Goal: Information Seeking & Learning: Compare options

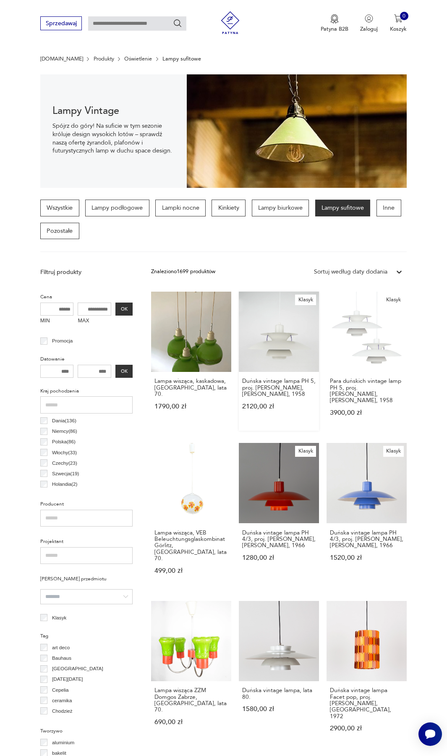
scroll to position [47, 0]
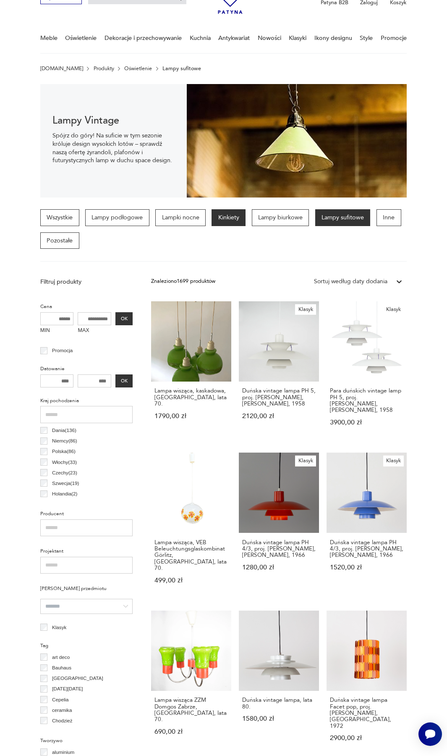
click at [243, 220] on p "Kinkiety" at bounding box center [229, 217] width 34 height 17
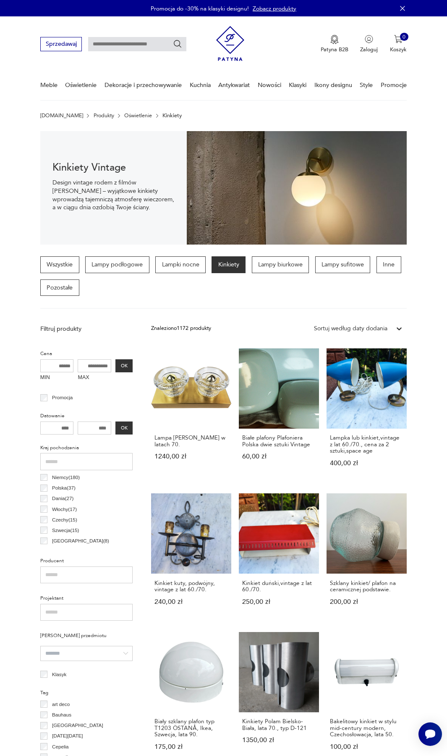
click at [100, 372] on input "MAX" at bounding box center [95, 365] width 34 height 13
type input "****"
click at [121, 367] on button "OK" at bounding box center [124, 365] width 17 height 13
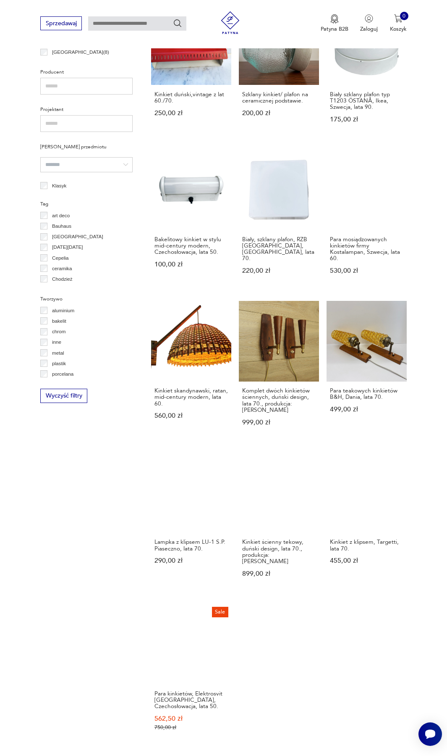
scroll to position [657, 0]
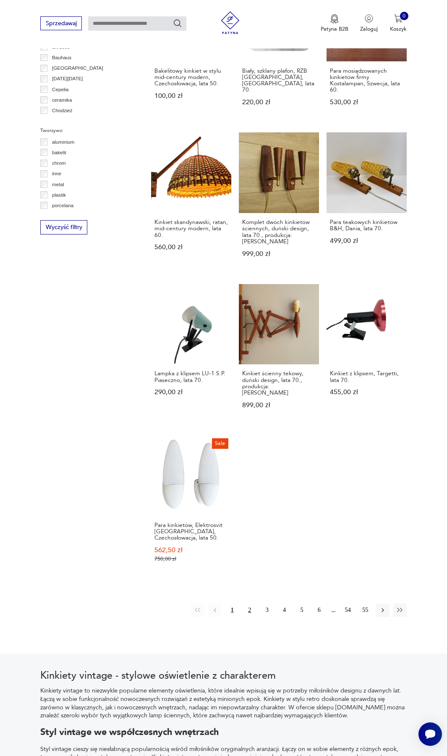
click at [248, 603] on button "2" at bounding box center [249, 609] width 13 height 13
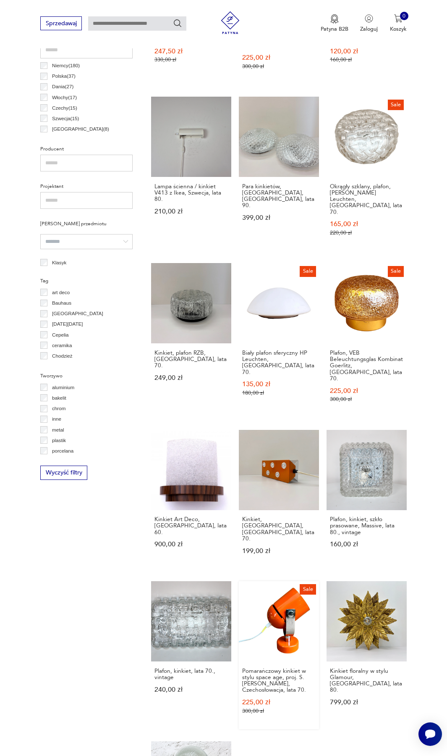
scroll to position [573, 0]
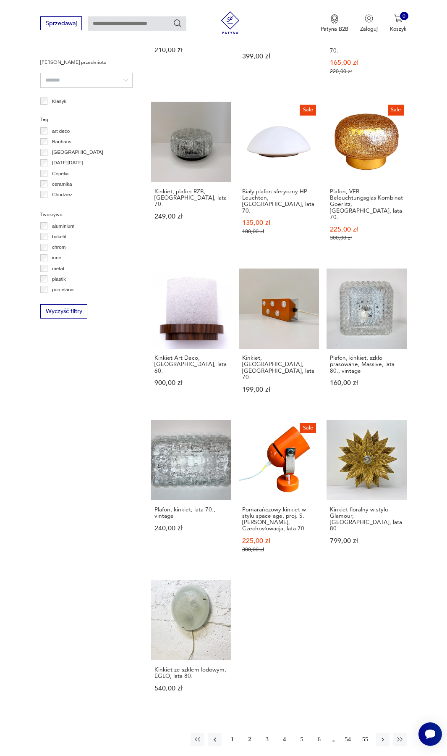
click at [266, 733] on button "3" at bounding box center [266, 739] width 13 height 13
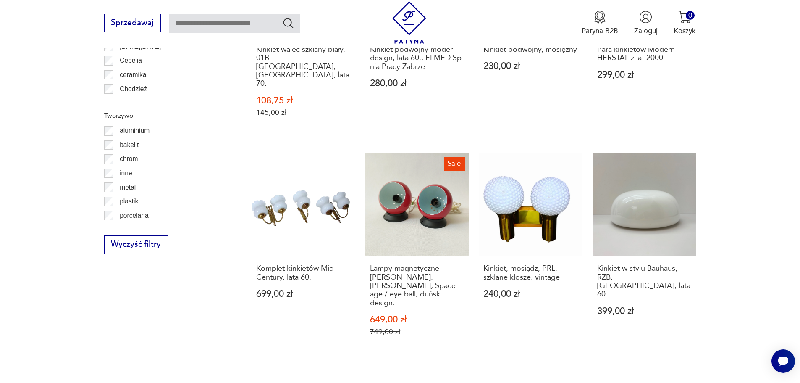
scroll to position [892, 0]
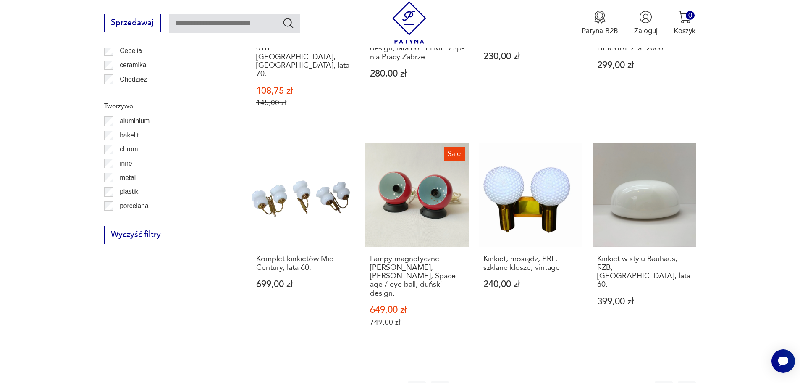
click at [447, 381] on button "4" at bounding box center [533, 390] width 18 height 18
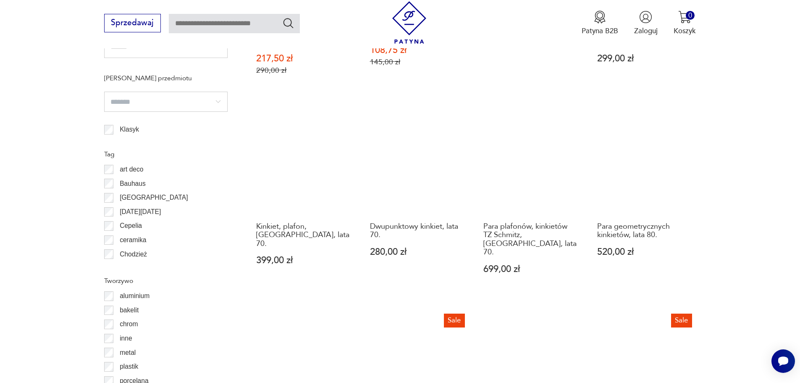
scroll to position [922, 0]
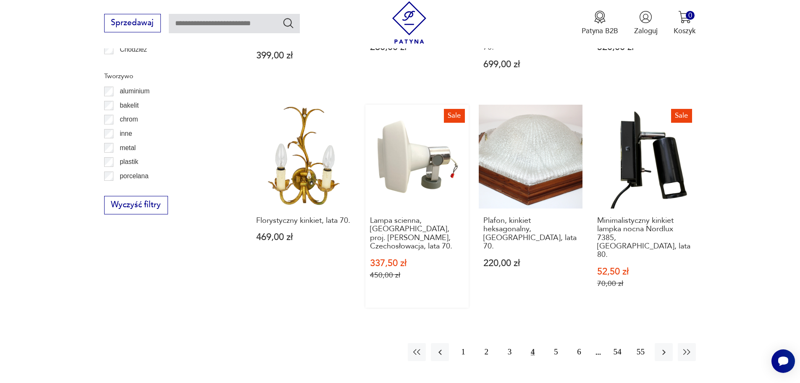
click at [397, 128] on link "Sale Lampa scienna, kinkiet, proj. Pavel Grus, Czechosłowacja, lata 70. 337,50 …" at bounding box center [417, 206] width 104 height 203
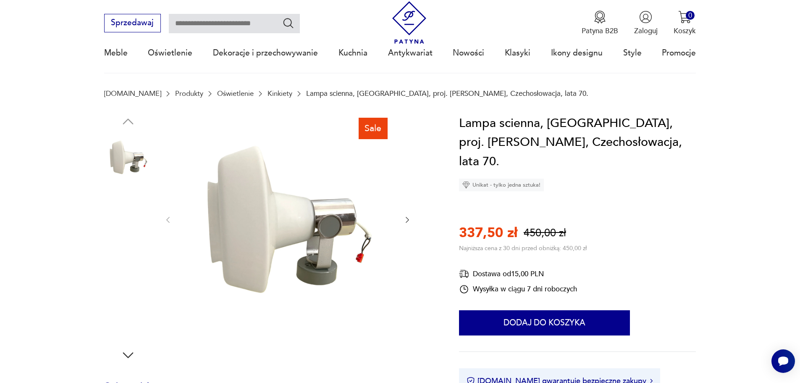
scroll to position [126, 0]
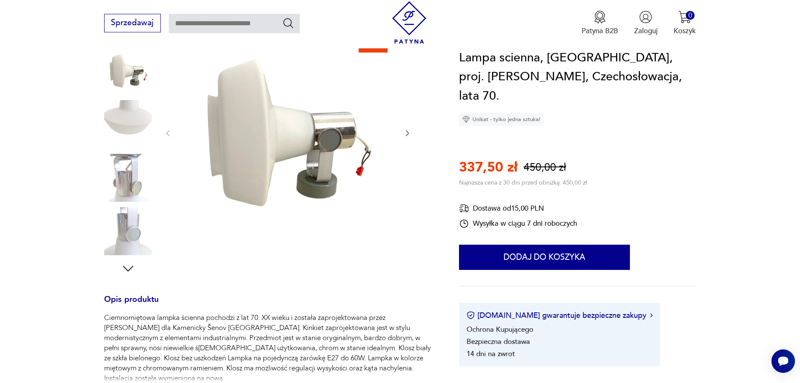
click at [131, 221] on img at bounding box center [128, 231] width 48 height 48
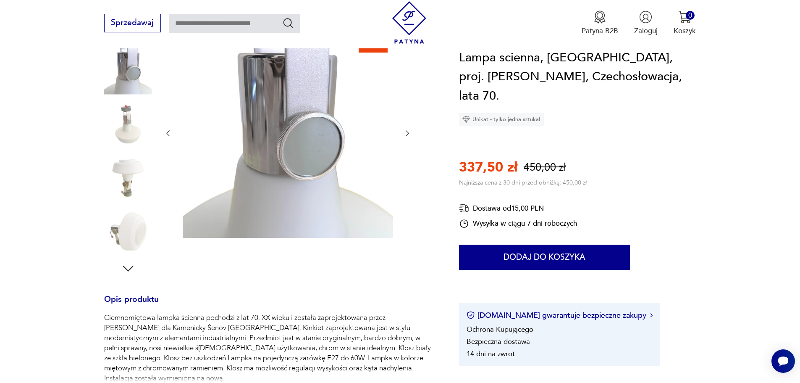
click at [132, 182] on img at bounding box center [128, 178] width 48 height 48
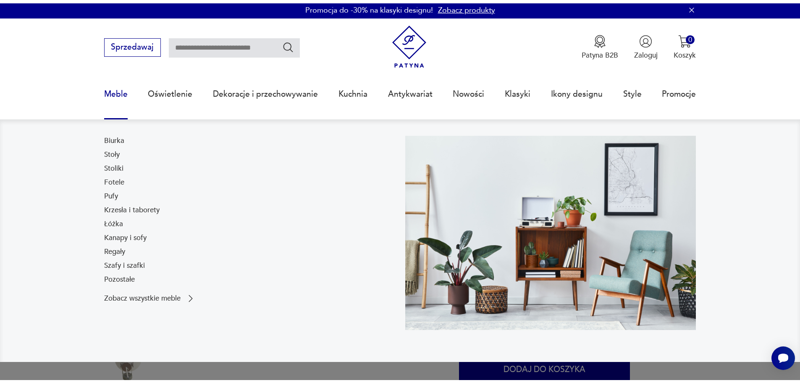
scroll to position [0, 0]
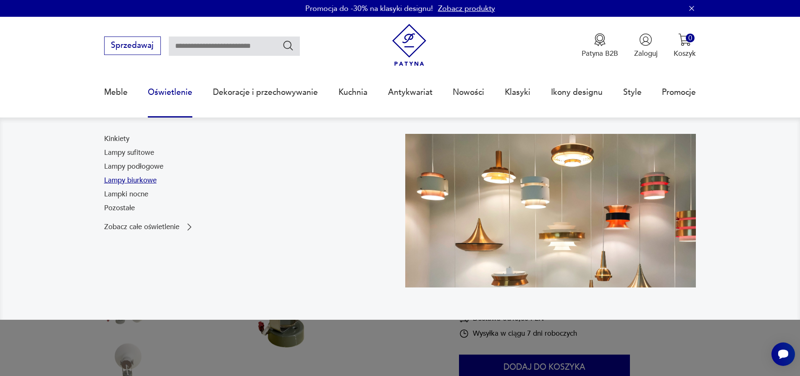
click at [140, 178] on link "Lampy biurkowe" at bounding box center [130, 181] width 53 height 10
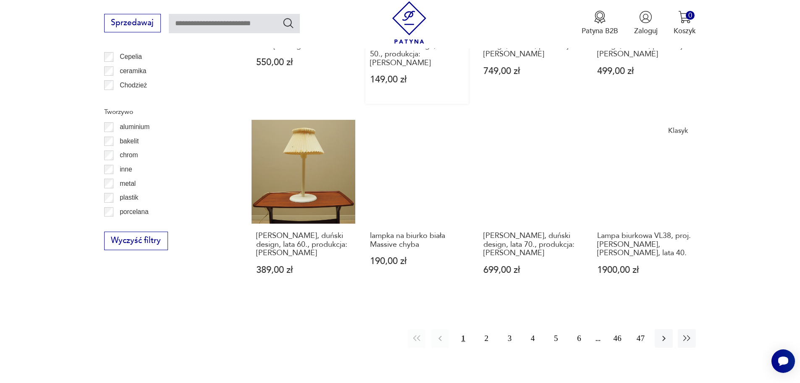
scroll to position [910, 0]
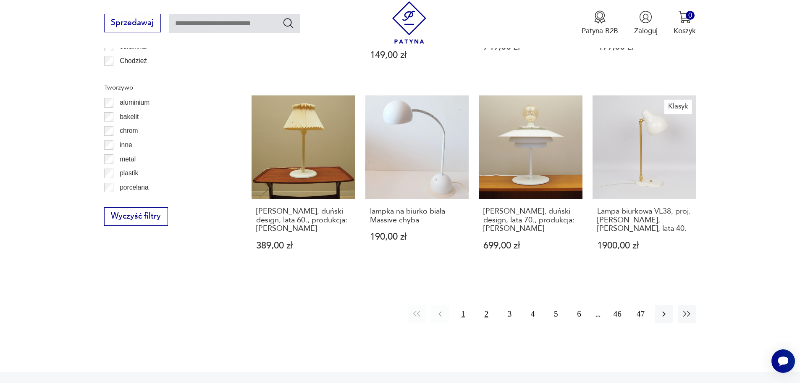
click at [447, 305] on button "2" at bounding box center [487, 314] width 18 height 18
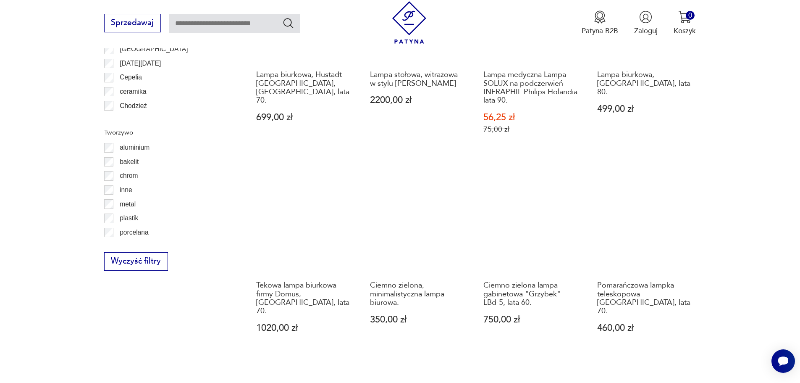
scroll to position [922, 0]
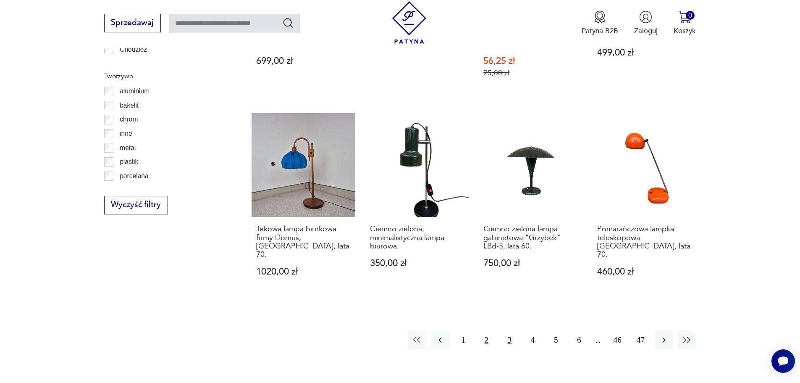
click at [447, 331] on button "3" at bounding box center [510, 340] width 18 height 18
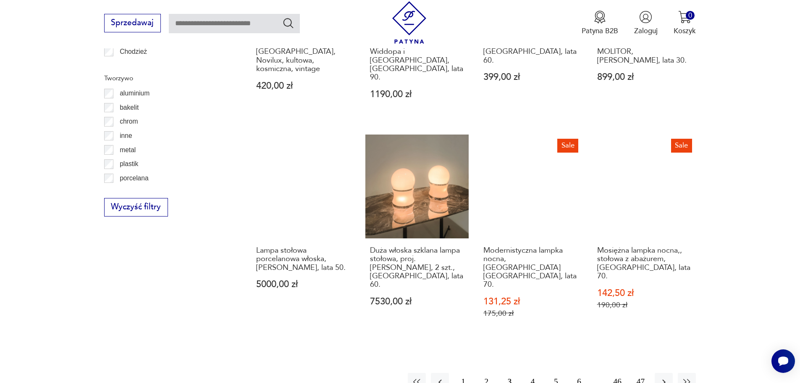
scroll to position [922, 0]
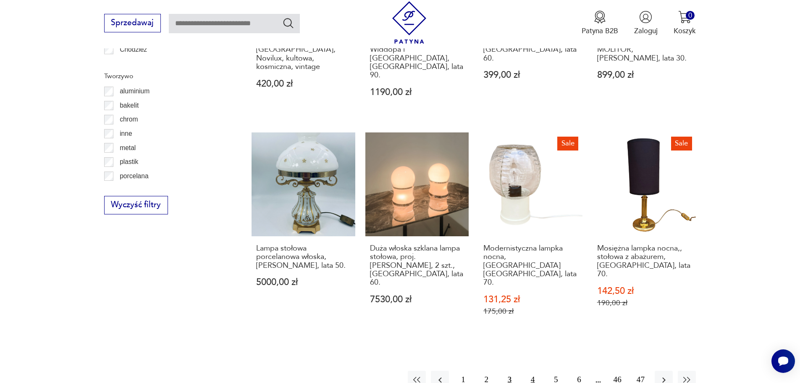
click at [447, 371] on button "4" at bounding box center [533, 380] width 18 height 18
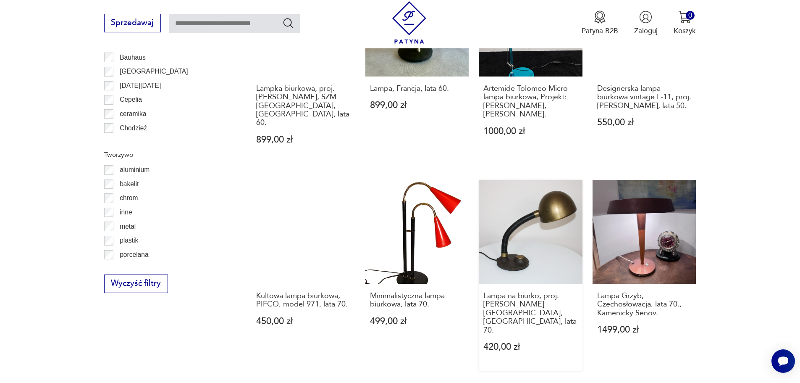
scroll to position [922, 0]
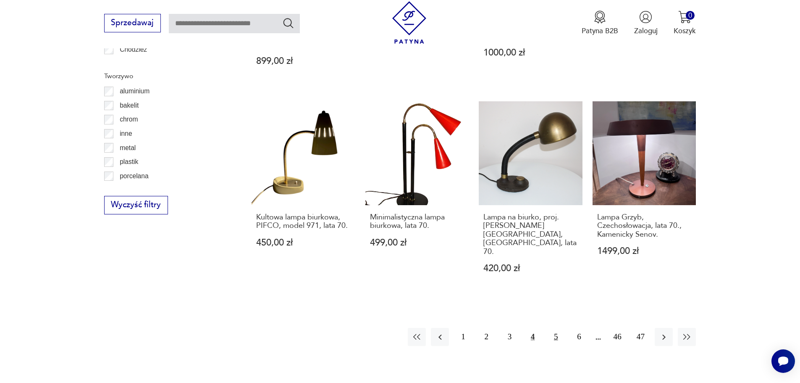
click at [447, 328] on button "5" at bounding box center [556, 337] width 18 height 18
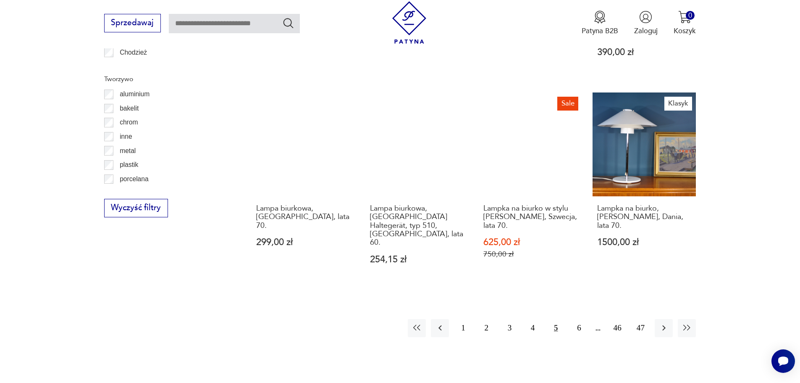
scroll to position [922, 0]
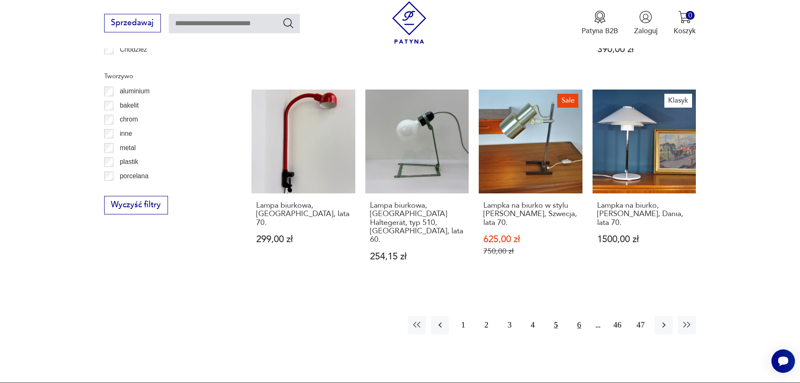
click at [447, 316] on button "6" at bounding box center [579, 325] width 18 height 18
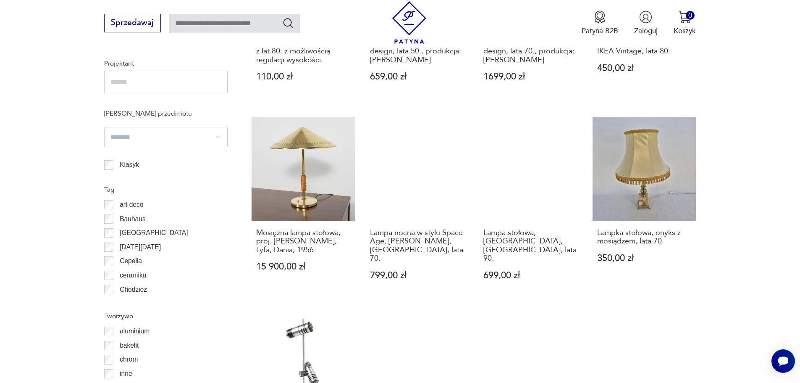
scroll to position [922, 0]
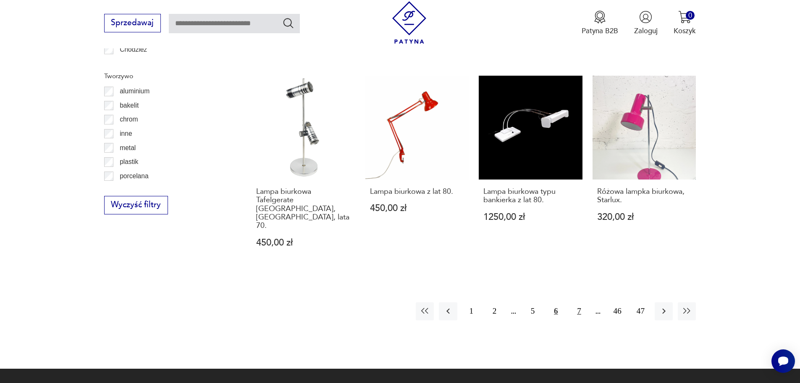
click at [447, 302] on button "7" at bounding box center [579, 311] width 18 height 18
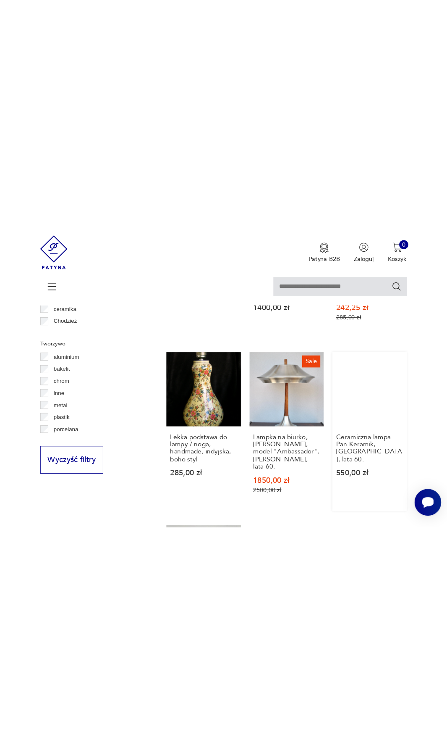
scroll to position [687, 0]
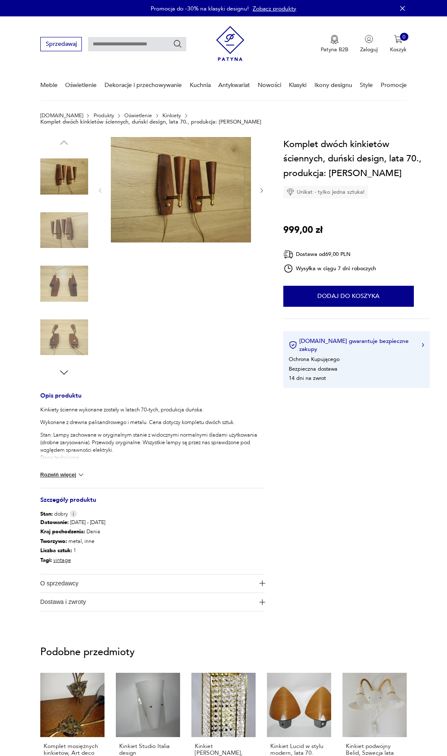
click at [71, 221] on img at bounding box center [64, 230] width 48 height 48
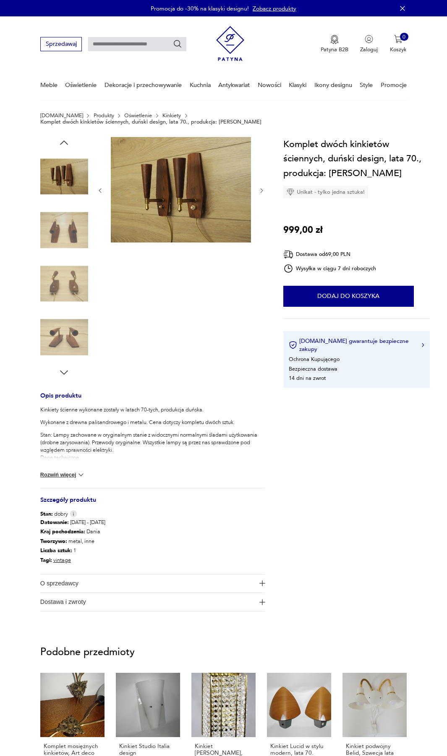
click at [69, 321] on img at bounding box center [64, 337] width 48 height 48
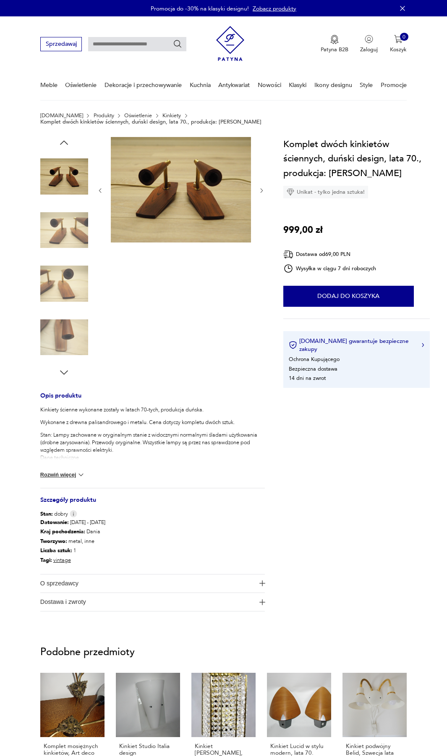
click at [70, 321] on img at bounding box center [64, 337] width 48 height 48
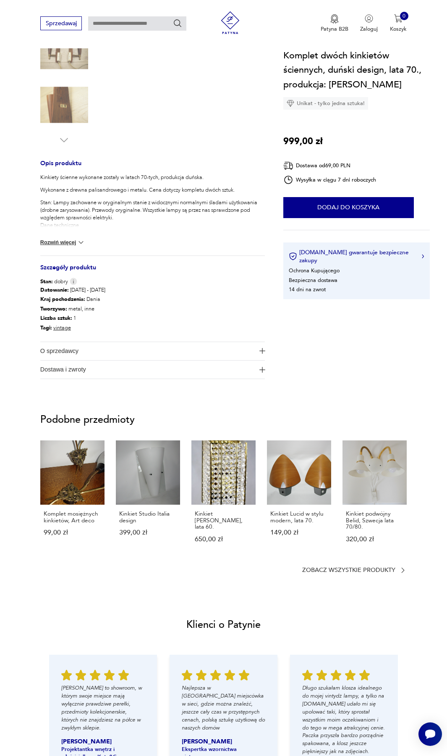
scroll to position [252, 0]
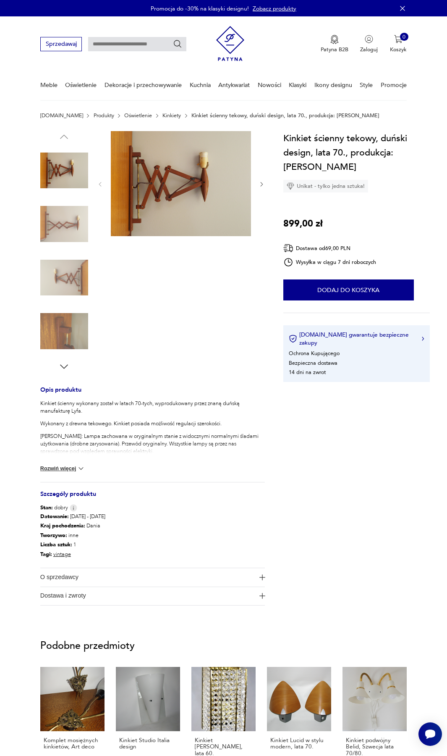
click at [71, 286] on img at bounding box center [64, 278] width 48 height 48
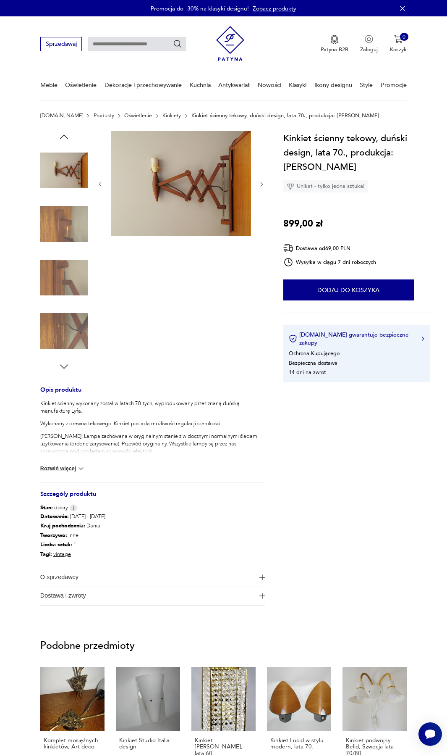
click at [71, 285] on img at bounding box center [64, 278] width 48 height 48
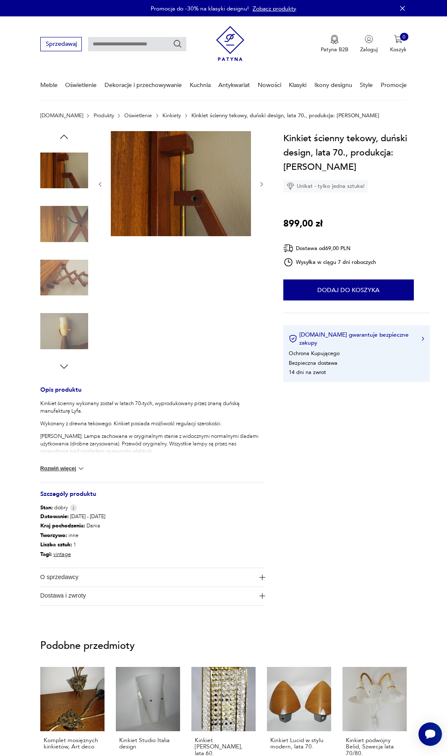
click at [73, 239] on img at bounding box center [64, 224] width 48 height 48
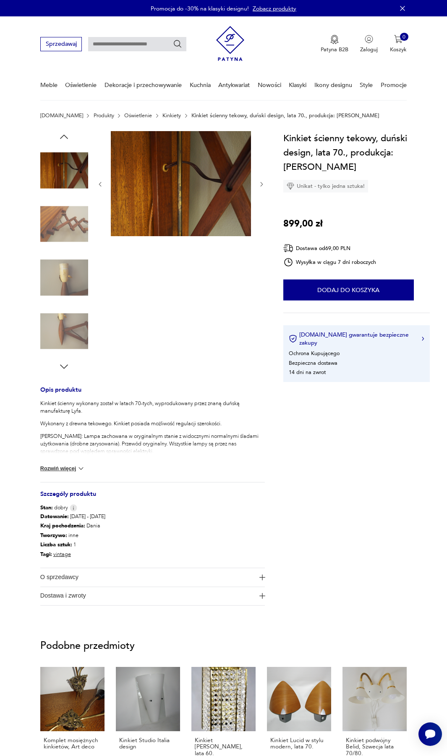
click at [73, 248] on div at bounding box center [64, 225] width 48 height 50
click at [72, 268] on img at bounding box center [64, 278] width 48 height 48
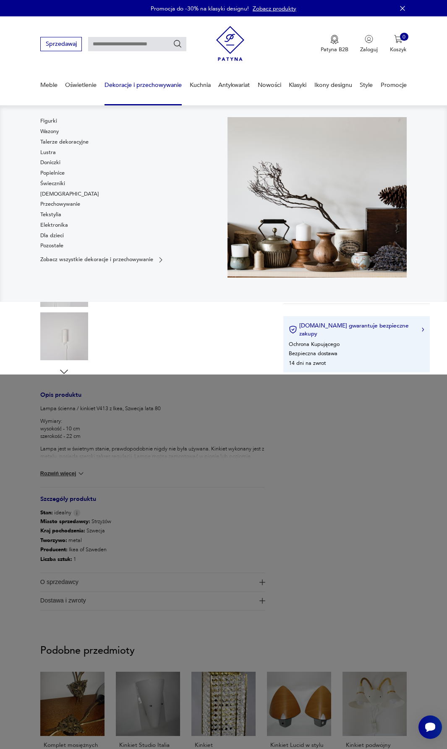
click at [155, 81] on link "Dekoracje i przechowywanie" at bounding box center [143, 85] width 77 height 29
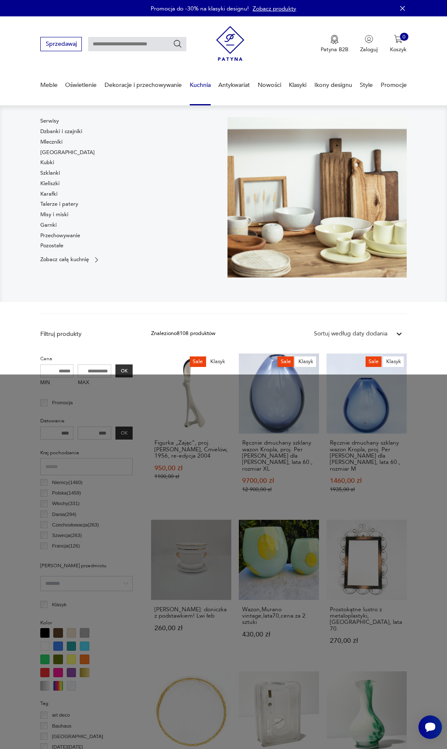
click at [197, 83] on link "Kuchnia" at bounding box center [200, 85] width 21 height 29
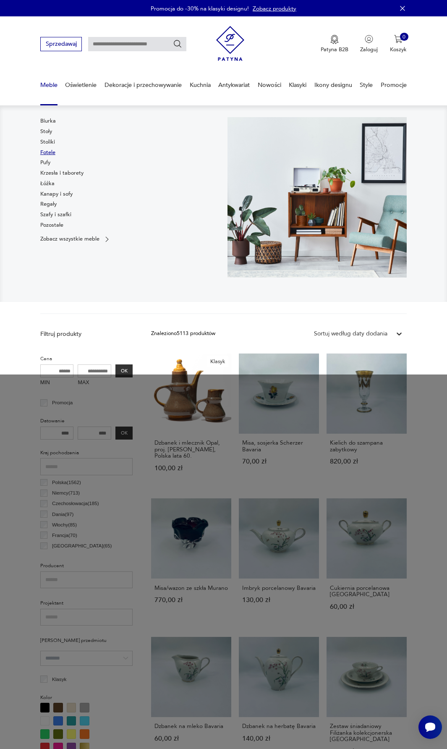
click at [52, 154] on link "Fotele" at bounding box center [47, 153] width 15 height 8
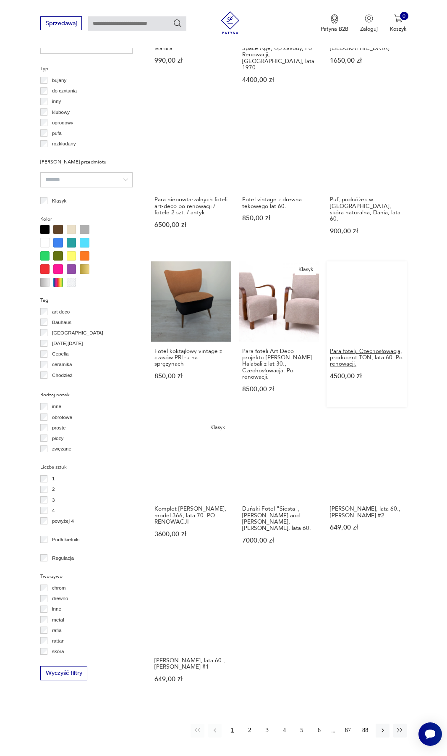
scroll to position [615, 0]
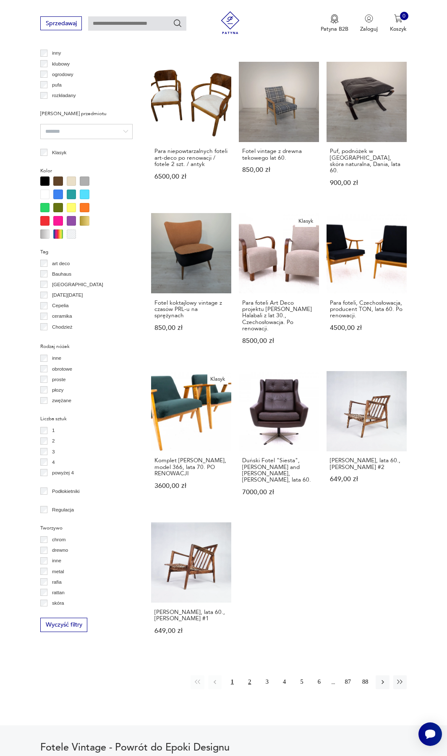
click at [247, 675] on button "2" at bounding box center [249, 681] width 13 height 13
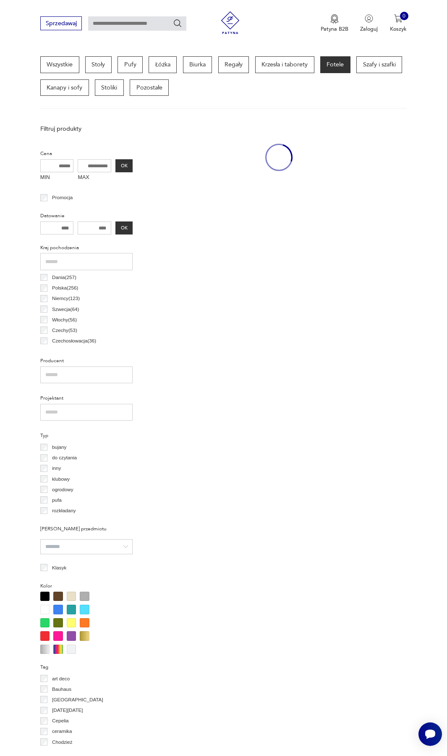
scroll to position [195, 0]
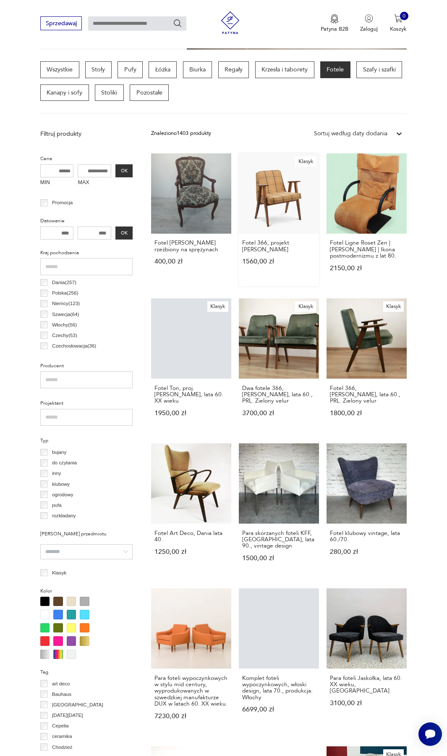
drag, startPoint x: 276, startPoint y: 183, endPoint x: 288, endPoint y: 187, distance: 12.6
click at [288, 187] on link "Klasyk Fotel 366, projekt Józef Chierowski 1560,00 zł" at bounding box center [279, 219] width 80 height 133
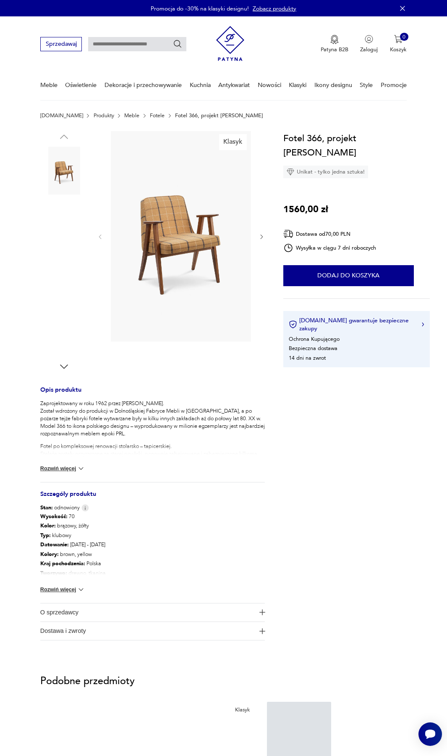
click at [70, 232] on img at bounding box center [64, 224] width 48 height 48
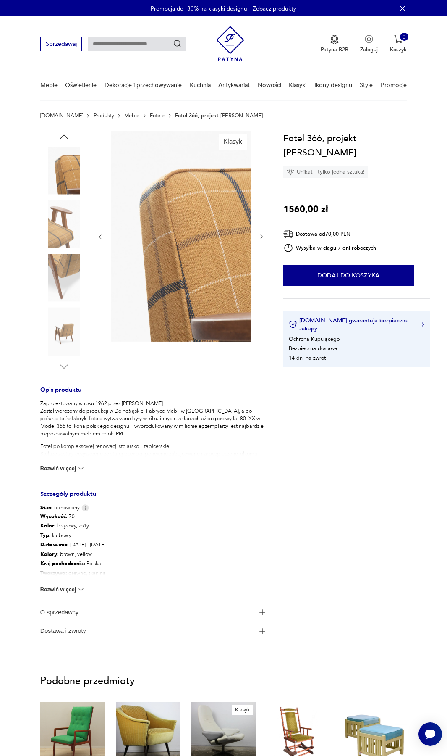
click at [70, 244] on img at bounding box center [64, 224] width 48 height 48
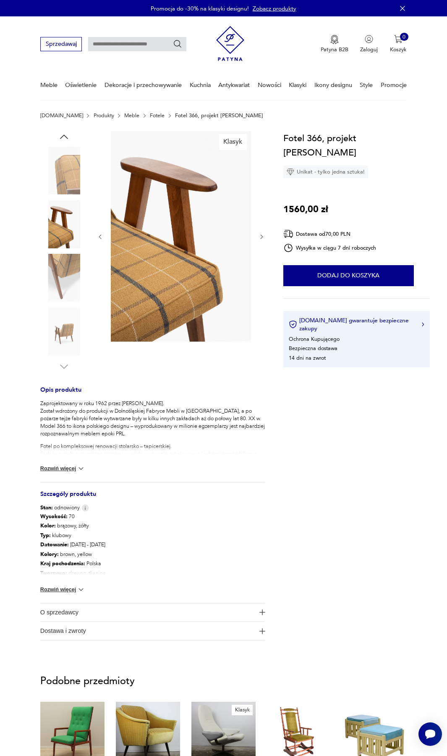
click at [70, 279] on img at bounding box center [64, 278] width 48 height 48
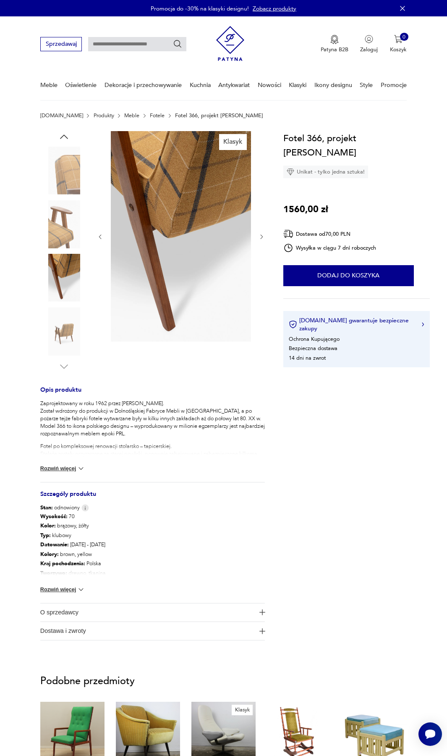
click at [68, 316] on img at bounding box center [64, 331] width 48 height 48
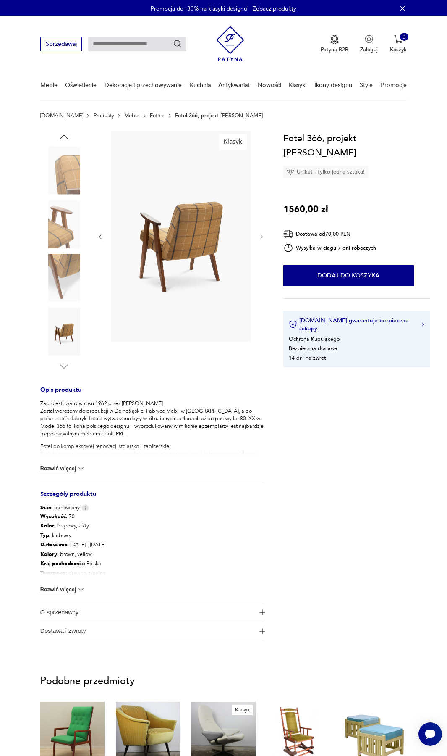
click at [75, 172] on img at bounding box center [64, 171] width 48 height 48
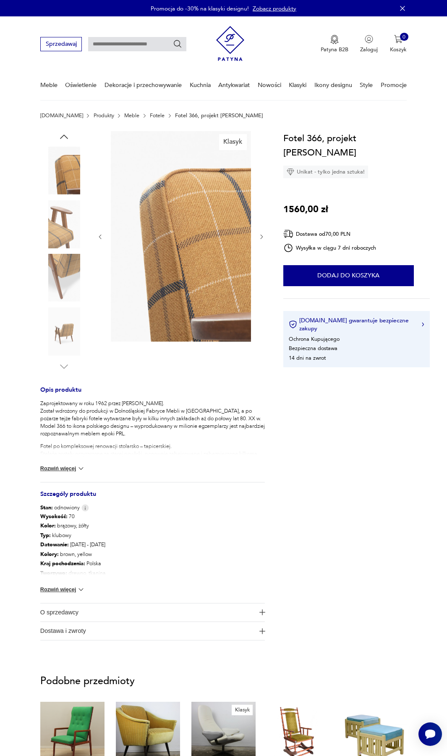
click at [193, 223] on img at bounding box center [181, 236] width 140 height 210
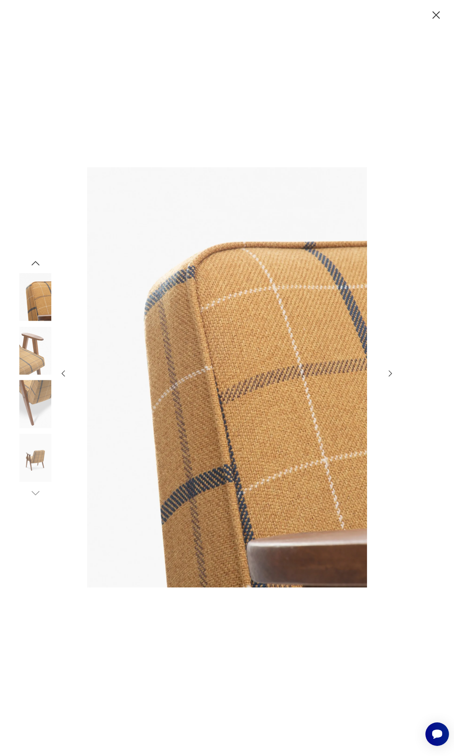
click at [30, 340] on img at bounding box center [35, 350] width 48 height 48
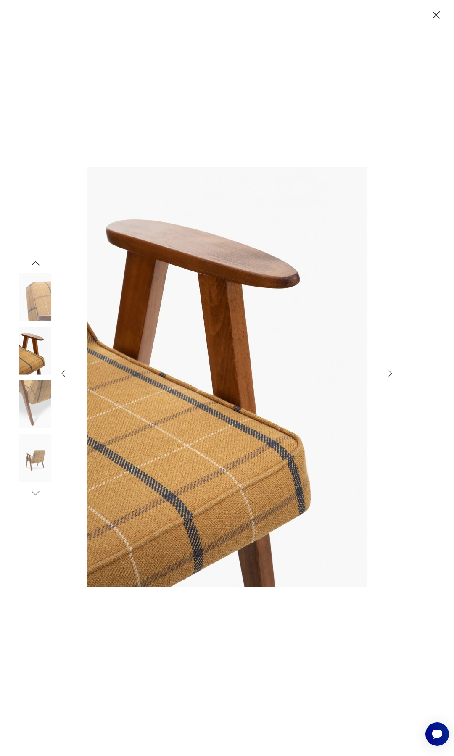
click at [35, 392] on img at bounding box center [35, 404] width 48 height 48
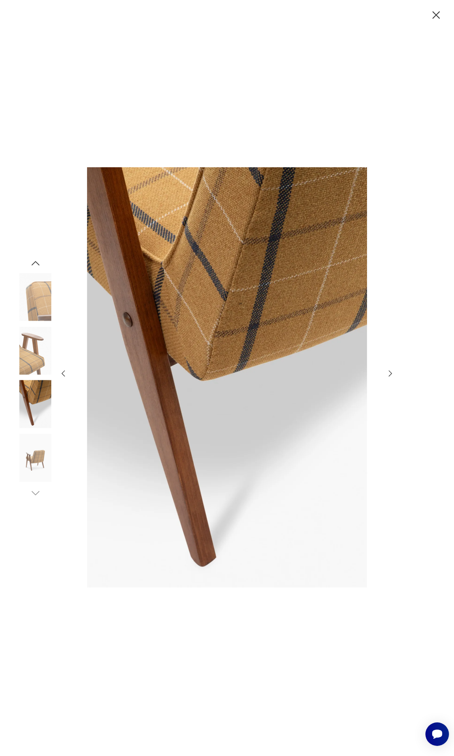
click at [37, 416] on img at bounding box center [35, 404] width 48 height 48
click at [35, 448] on img at bounding box center [35, 458] width 48 height 48
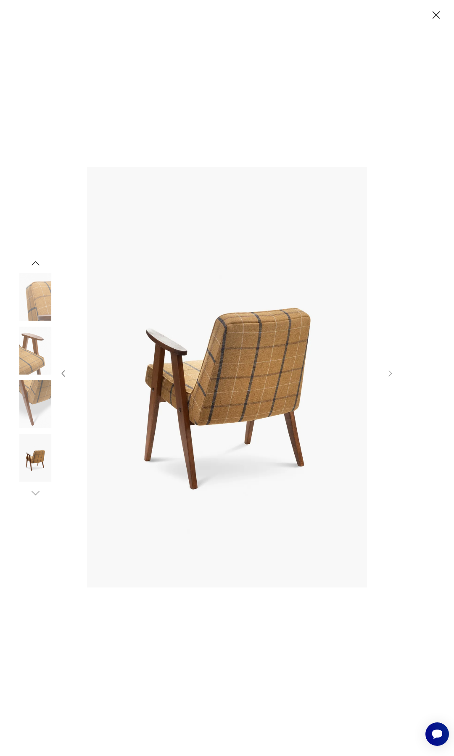
click at [34, 353] on img at bounding box center [35, 350] width 48 height 48
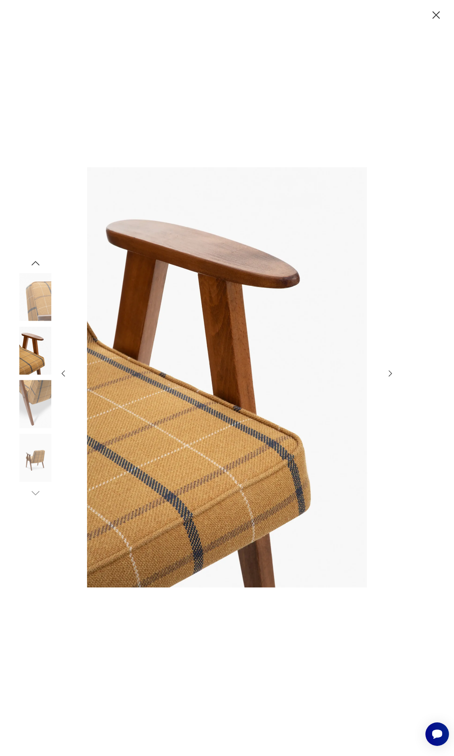
click at [39, 304] on img at bounding box center [35, 297] width 48 height 48
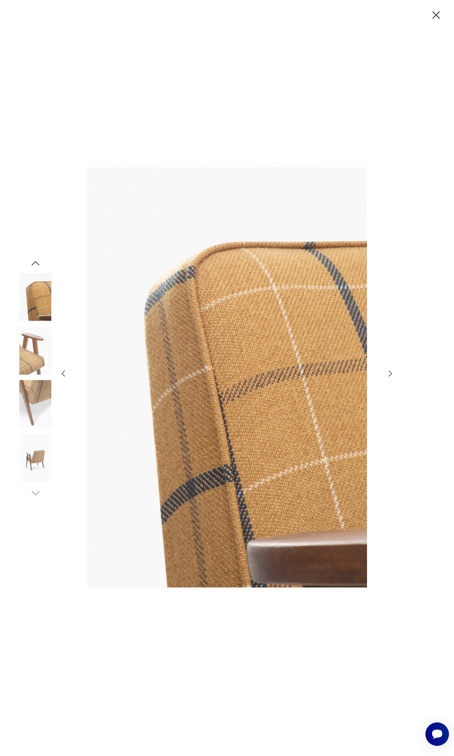
click at [436, 17] on icon "button" at bounding box center [435, 14] width 13 height 13
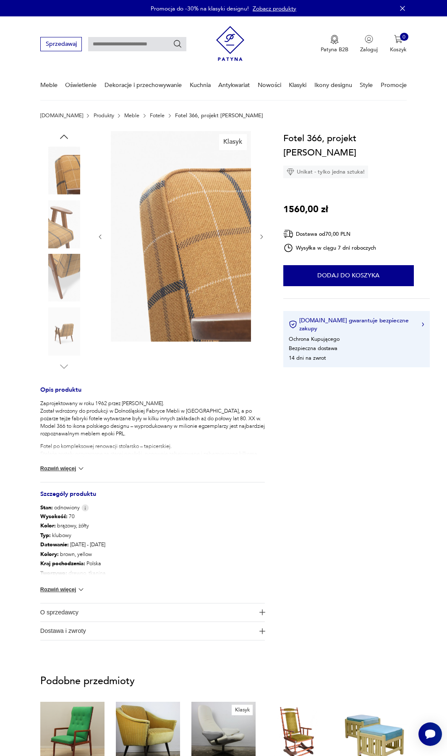
click at [74, 218] on img at bounding box center [64, 224] width 48 height 48
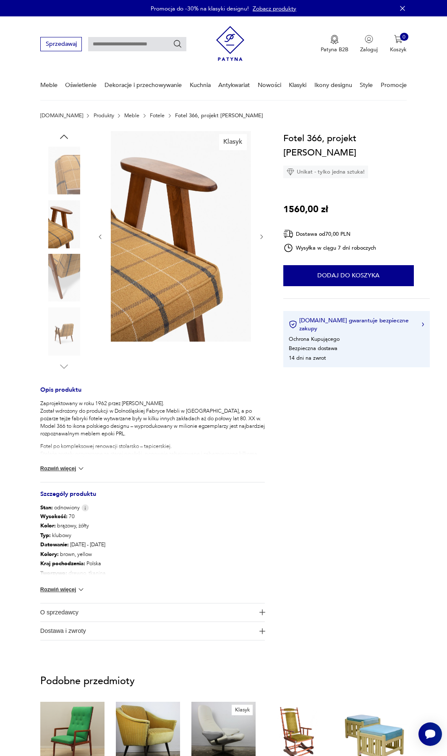
click at [66, 183] on img at bounding box center [64, 171] width 48 height 48
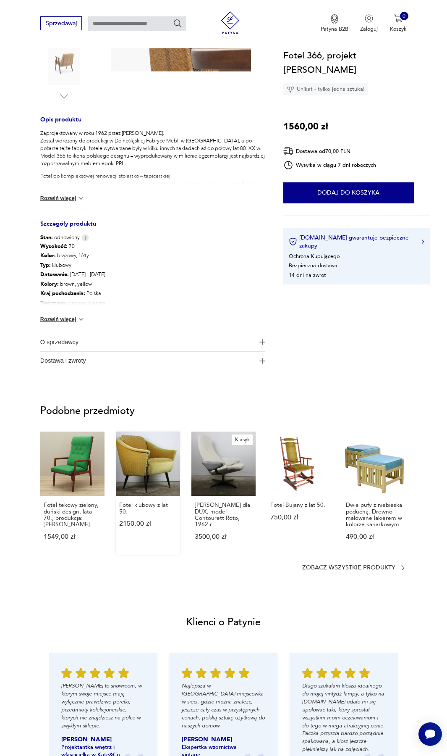
scroll to position [378, 0]
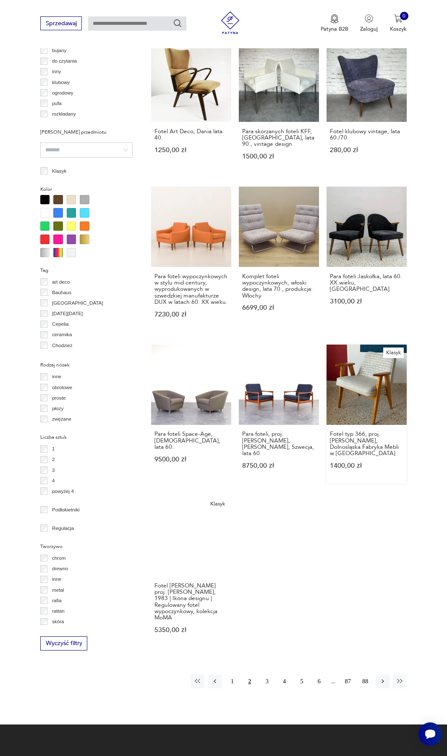
scroll to position [615, 0]
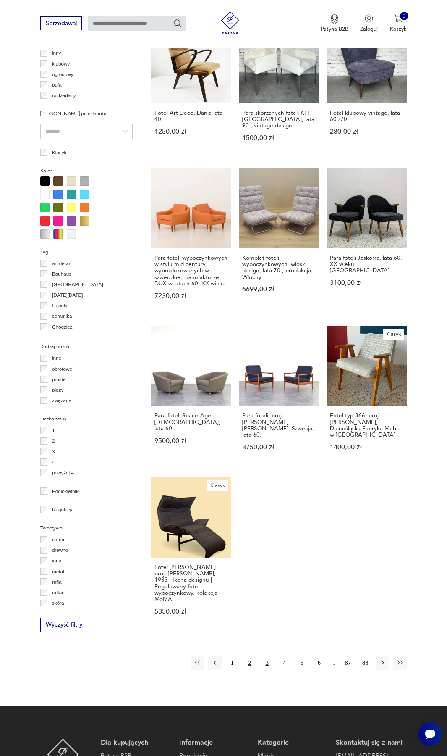
click at [265, 656] on button "3" at bounding box center [266, 662] width 13 height 13
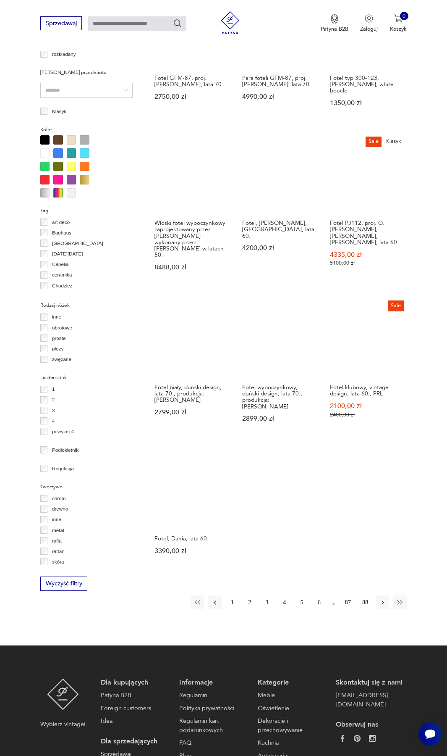
scroll to position [657, 0]
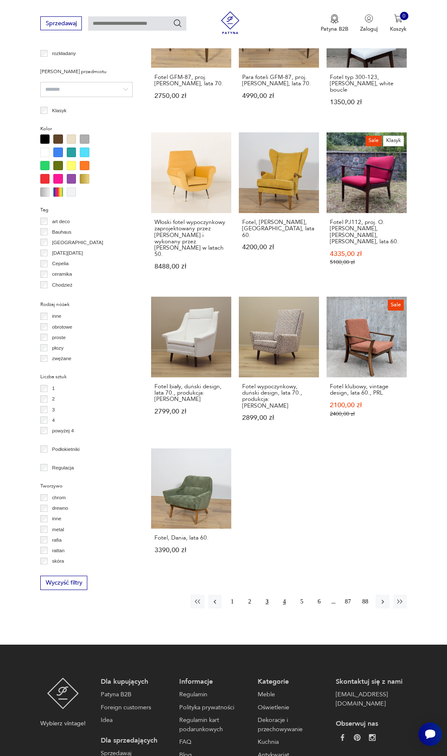
click at [283, 594] on button "4" at bounding box center [284, 600] width 13 height 13
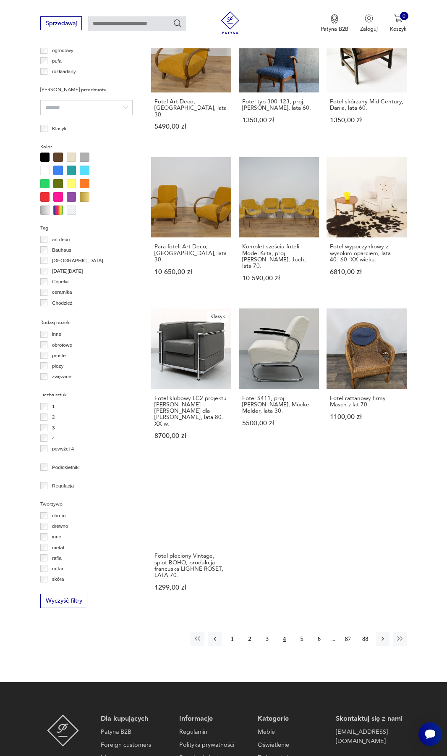
scroll to position [657, 0]
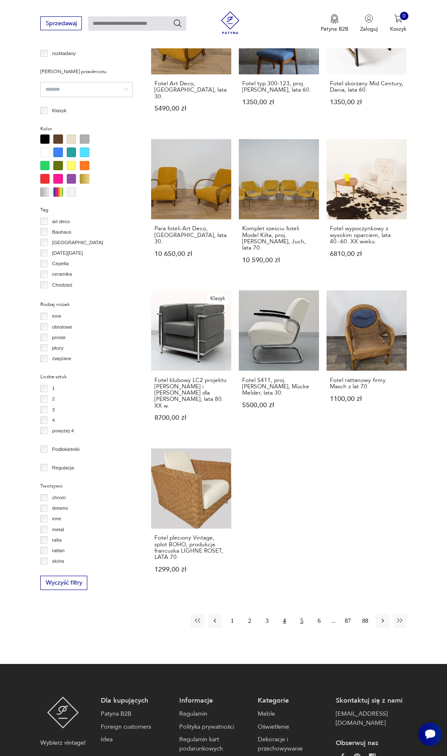
click at [300, 614] on button "5" at bounding box center [301, 620] width 13 height 13
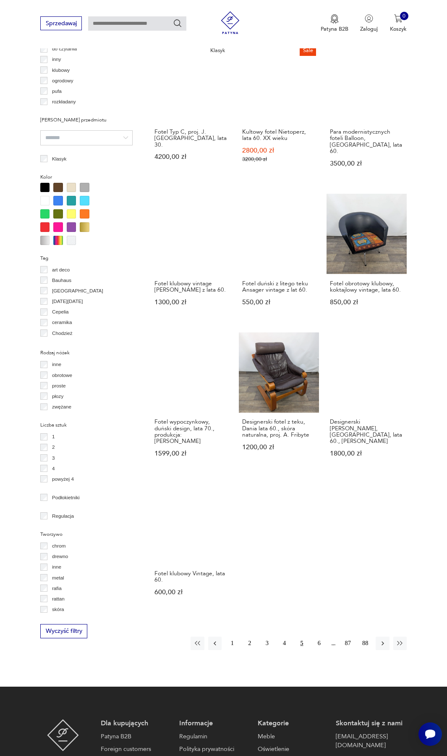
scroll to position [615, 0]
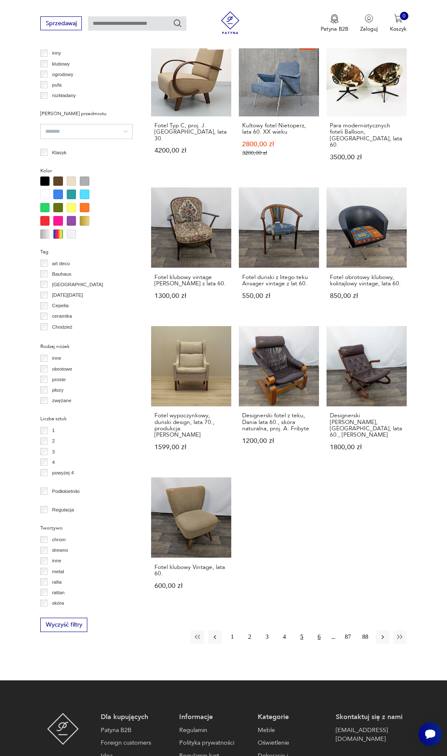
click at [317, 630] on button "6" at bounding box center [319, 636] width 13 height 13
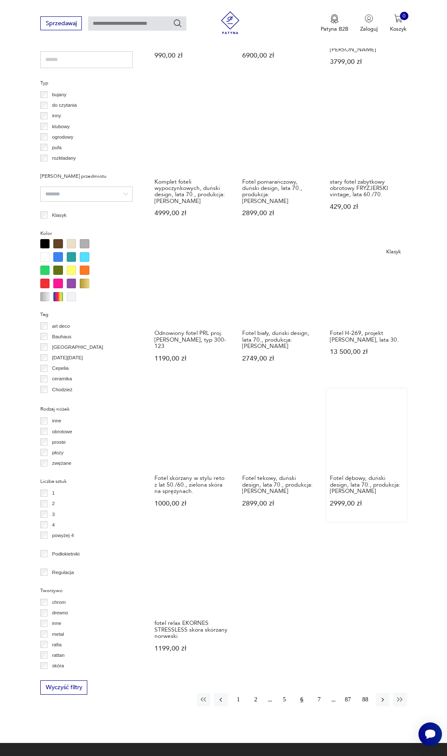
scroll to position [573, 0]
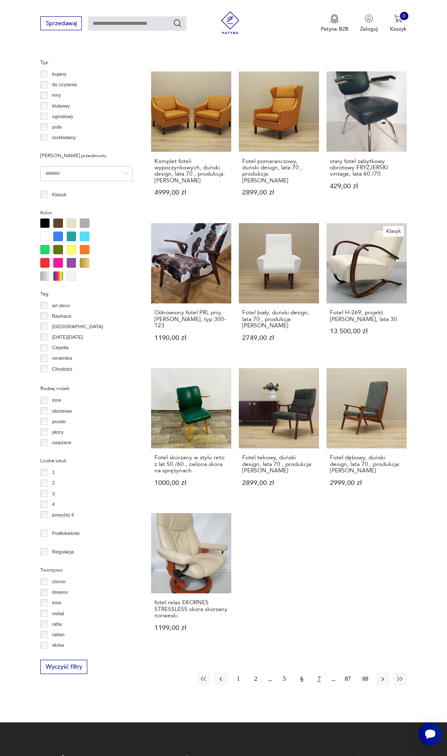
click at [318, 672] on button "7" at bounding box center [319, 678] width 13 height 13
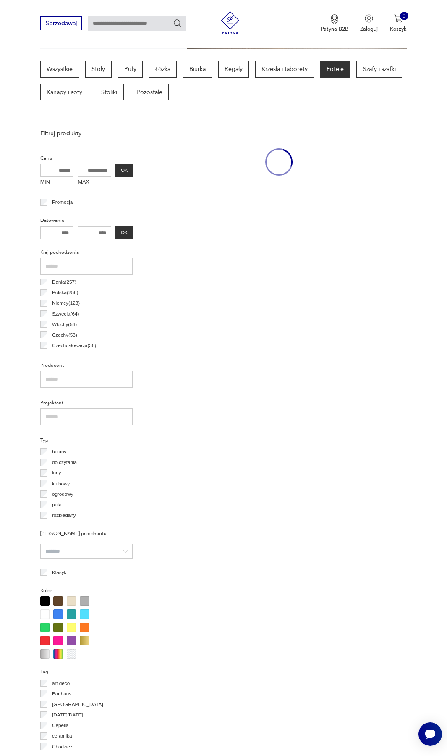
scroll to position [195, 0]
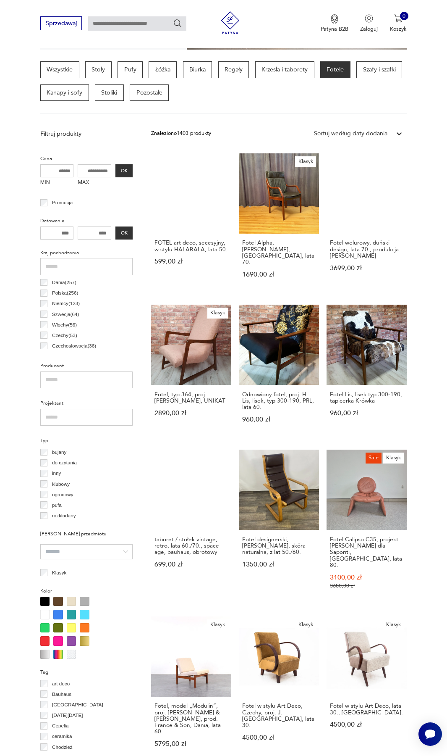
scroll to position [573, 0]
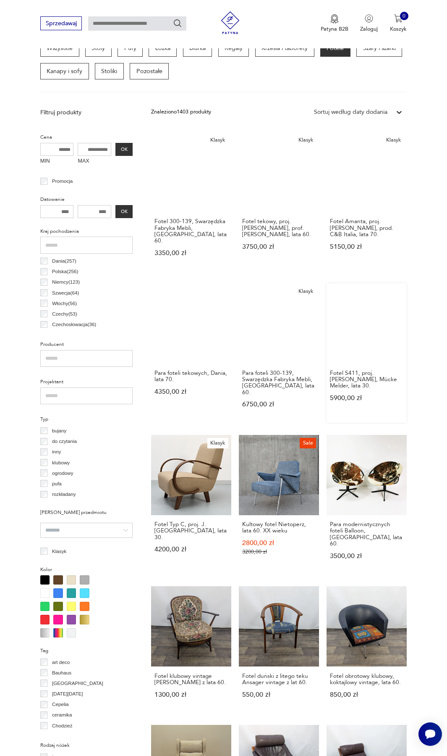
scroll to position [111, 0]
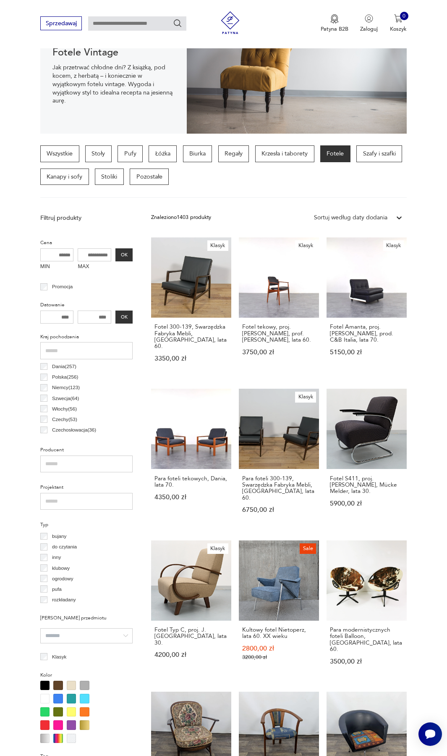
scroll to position [657, 0]
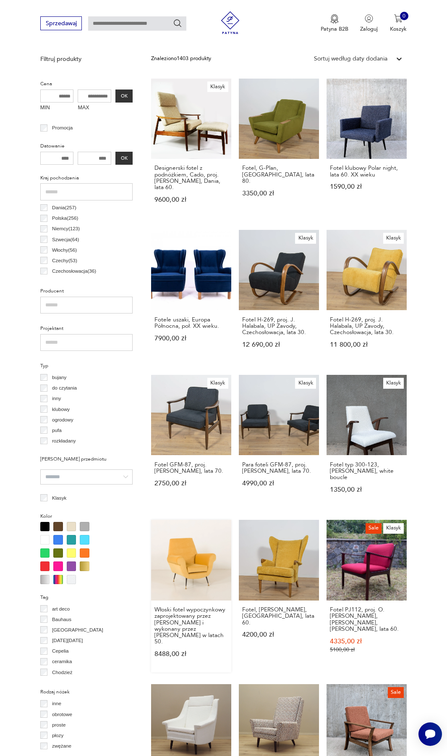
scroll to position [111, 0]
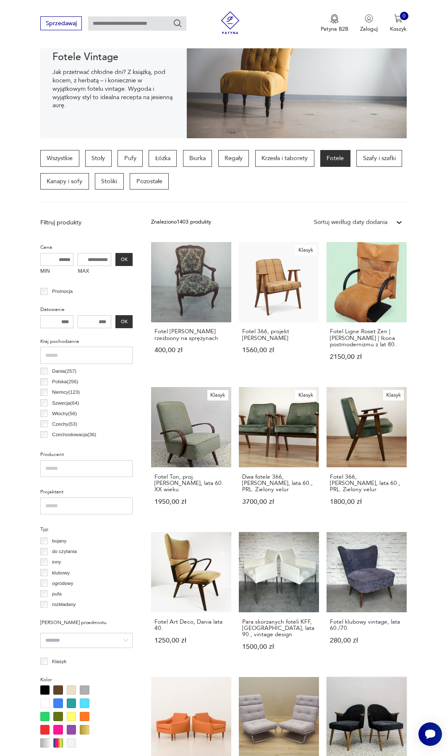
scroll to position [69, 0]
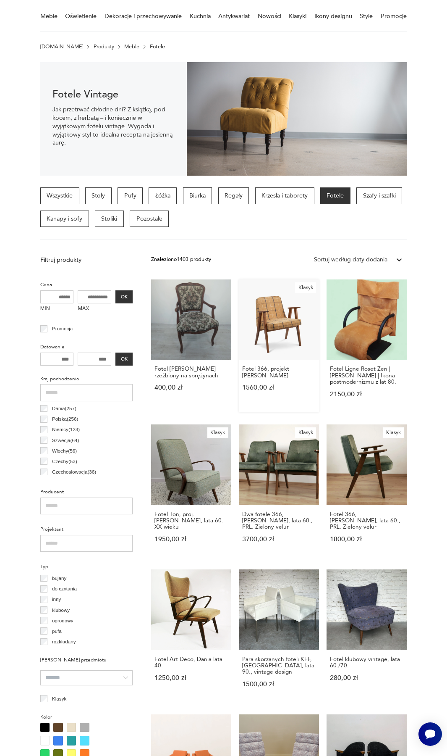
click at [286, 329] on link "Klasyk Fotel 366, projekt Józef Chierowski 1560,00 zł" at bounding box center [279, 345] width 80 height 133
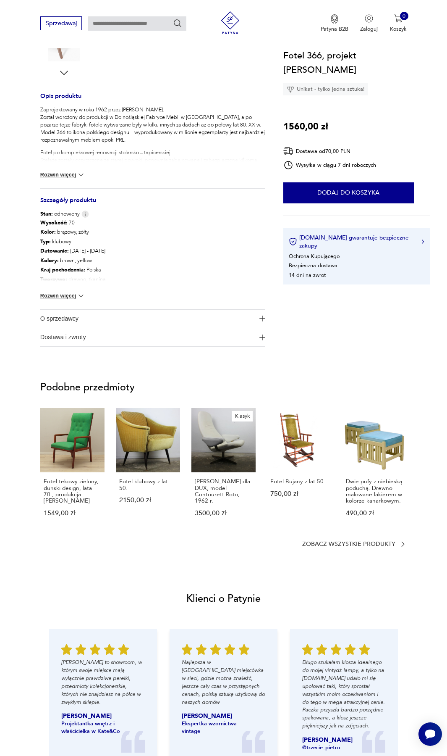
scroll to position [294, 0]
click at [131, 318] on span "O sprzedawcy" at bounding box center [147, 318] width 215 height 18
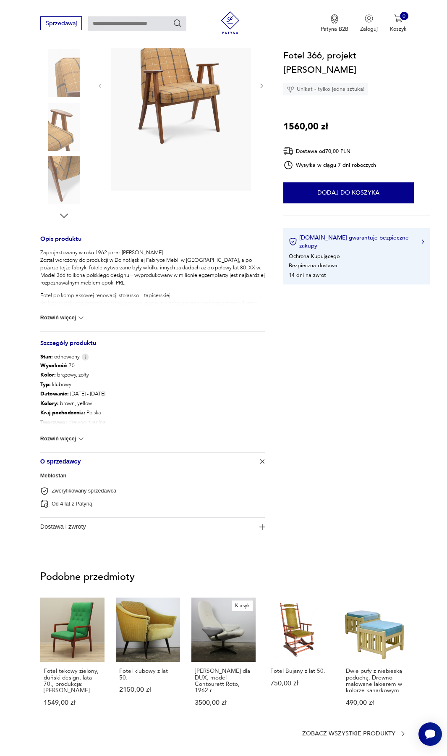
scroll to position [0, 0]
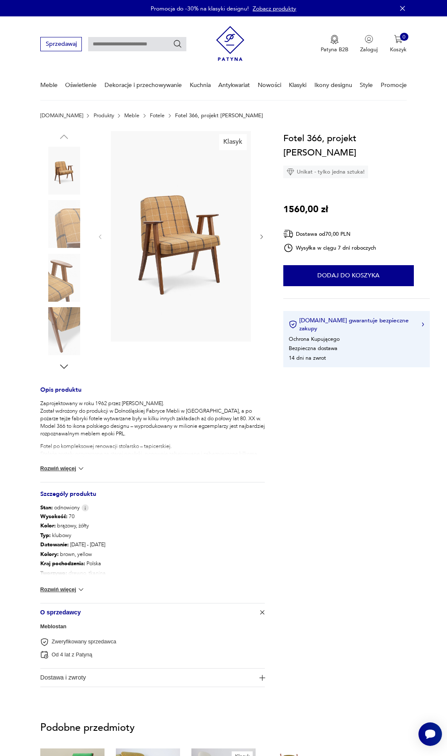
click at [66, 180] on img at bounding box center [64, 171] width 48 height 48
click at [75, 227] on img at bounding box center [64, 224] width 48 height 48
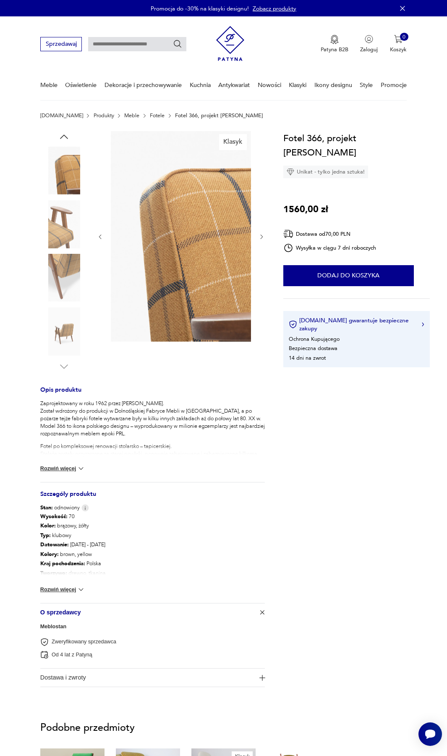
click at [70, 226] on img at bounding box center [64, 224] width 48 height 48
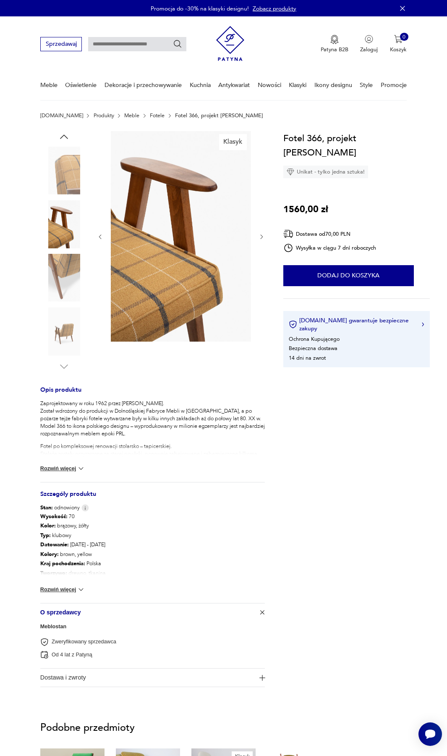
click at [68, 135] on icon "button" at bounding box center [63, 136] width 11 height 11
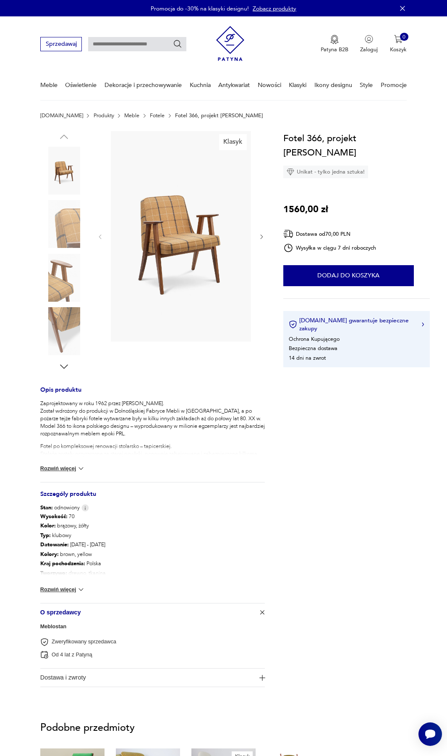
click at [62, 164] on img at bounding box center [64, 171] width 48 height 48
click at [147, 184] on img at bounding box center [181, 236] width 140 height 210
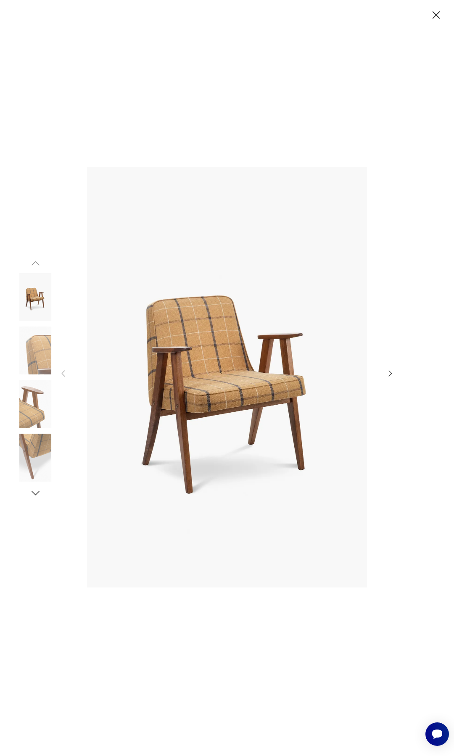
click at [439, 10] on icon "button" at bounding box center [435, 14] width 13 height 13
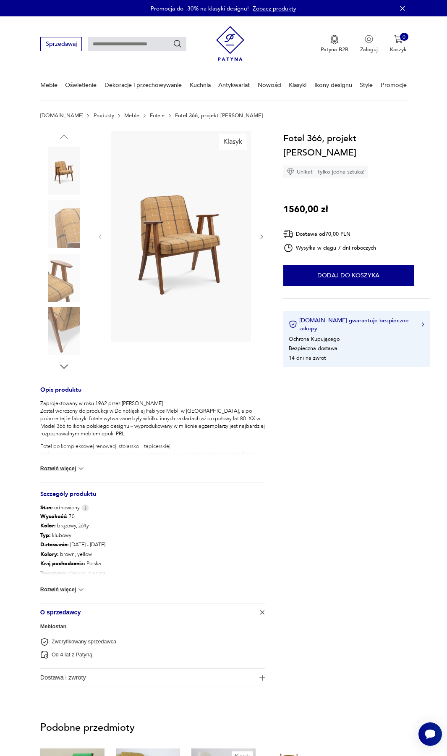
click at [210, 252] on img at bounding box center [181, 236] width 140 height 210
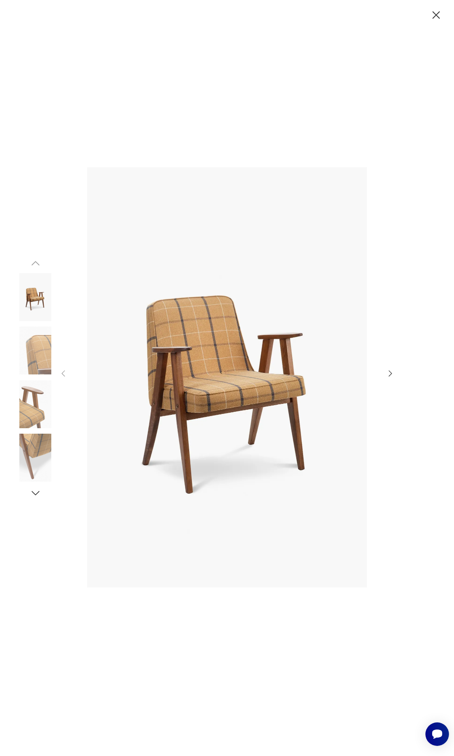
click at [433, 14] on icon "button" at bounding box center [435, 14] width 13 height 13
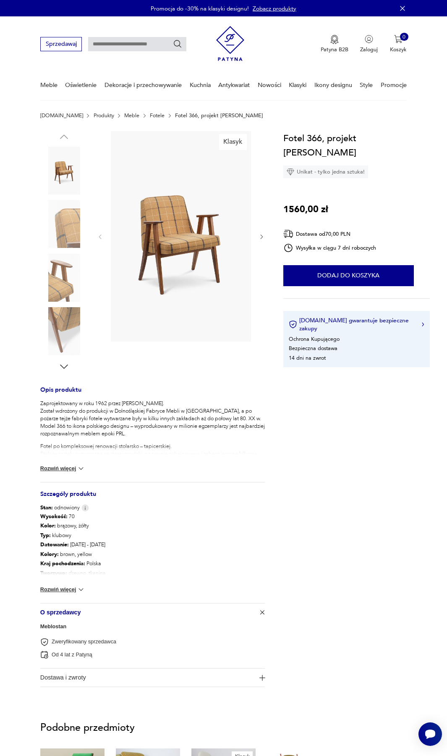
click at [78, 465] on img at bounding box center [81, 468] width 8 height 8
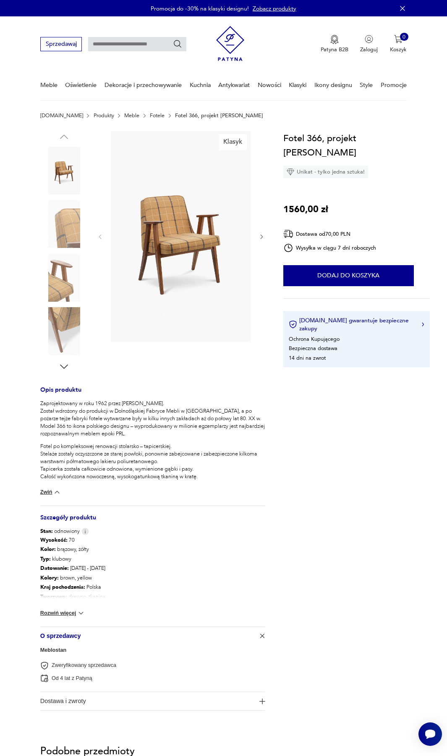
click at [206, 287] on img at bounding box center [181, 236] width 140 height 210
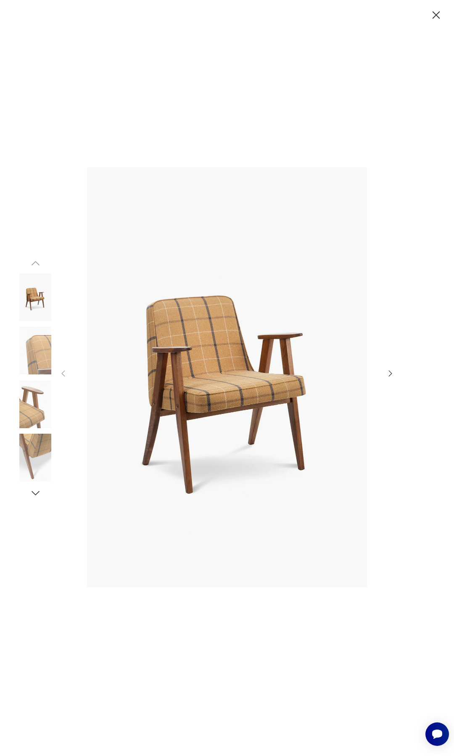
click at [37, 400] on img at bounding box center [35, 404] width 48 height 48
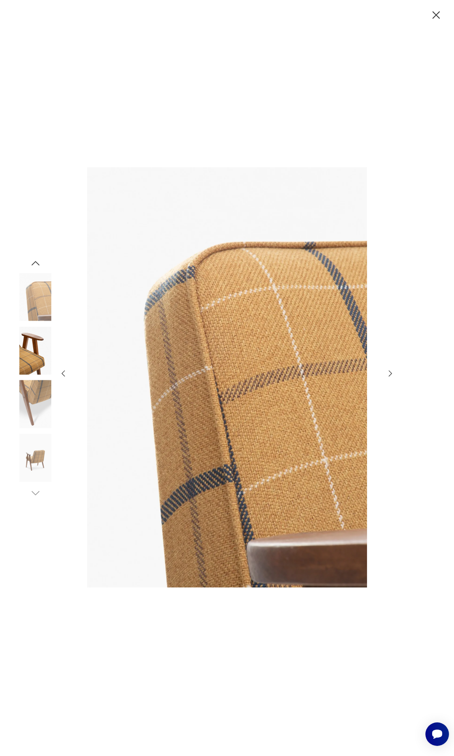
click at [37, 428] on div at bounding box center [35, 405] width 48 height 50
click at [38, 414] on img at bounding box center [35, 404] width 48 height 48
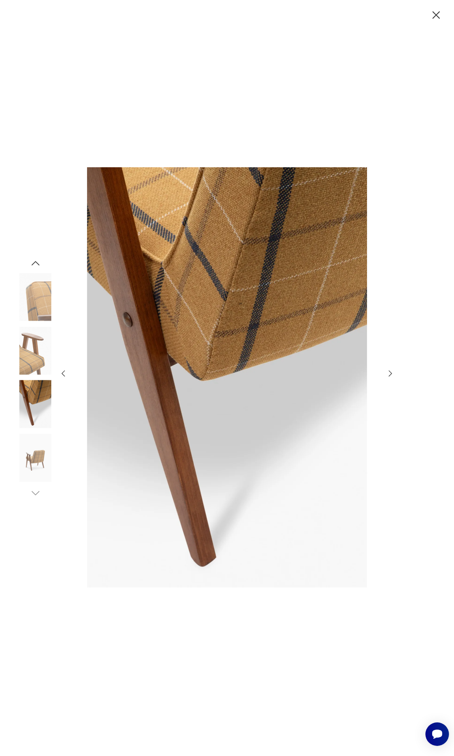
click at [37, 454] on img at bounding box center [35, 458] width 48 height 48
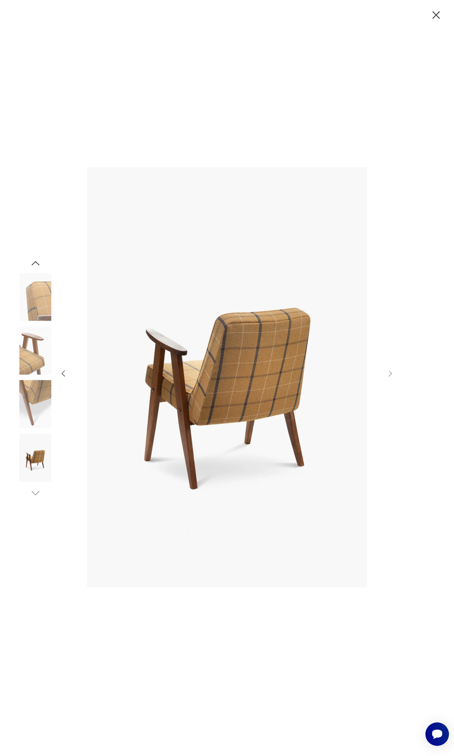
click at [44, 312] on img at bounding box center [35, 297] width 48 height 48
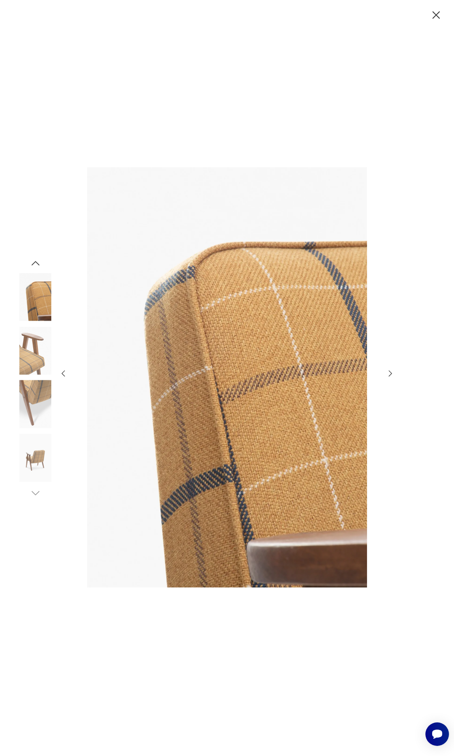
click at [40, 356] on img at bounding box center [35, 350] width 48 height 48
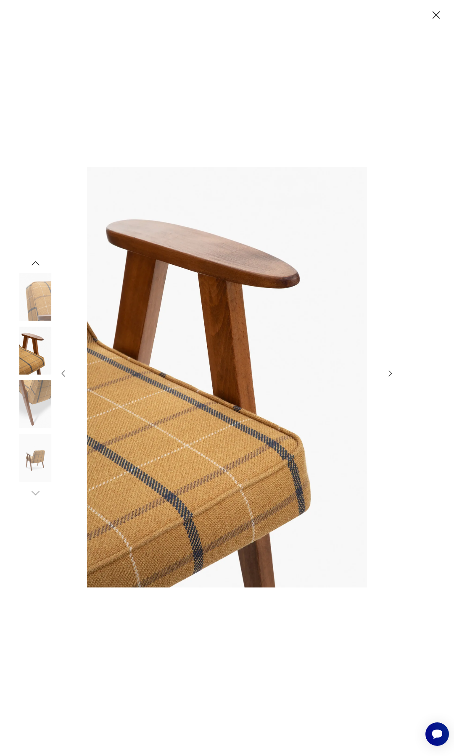
click at [432, 17] on icon "button" at bounding box center [435, 14] width 13 height 13
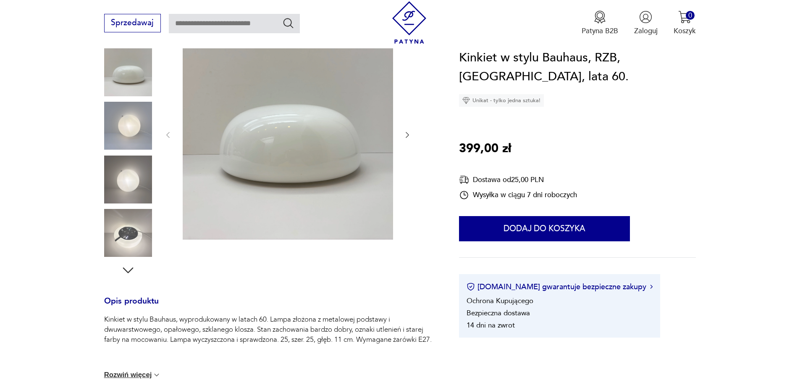
scroll to position [168, 0]
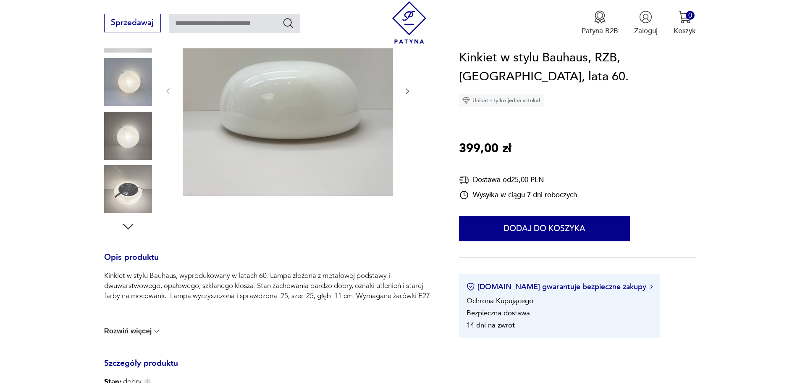
click at [134, 95] on img at bounding box center [128, 82] width 48 height 48
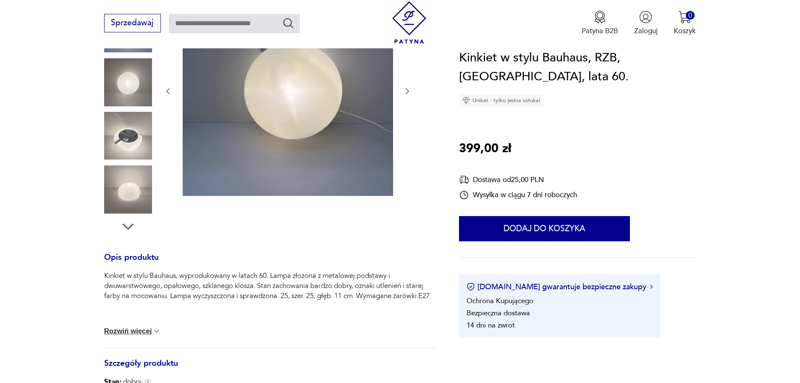
click at [133, 129] on img at bounding box center [128, 136] width 48 height 48
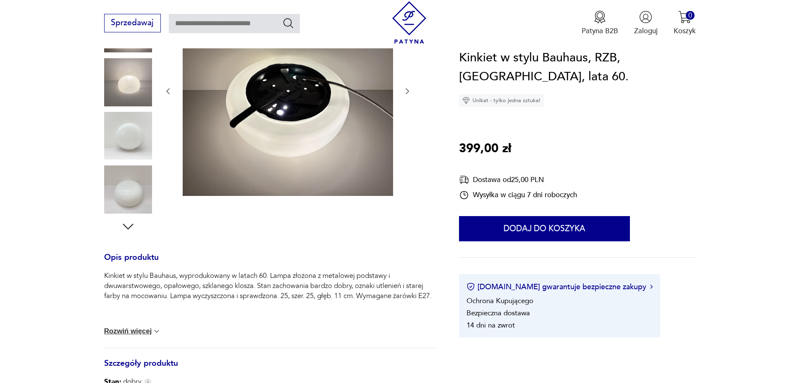
scroll to position [0, 0]
click at [133, 129] on img at bounding box center [128, 136] width 48 height 48
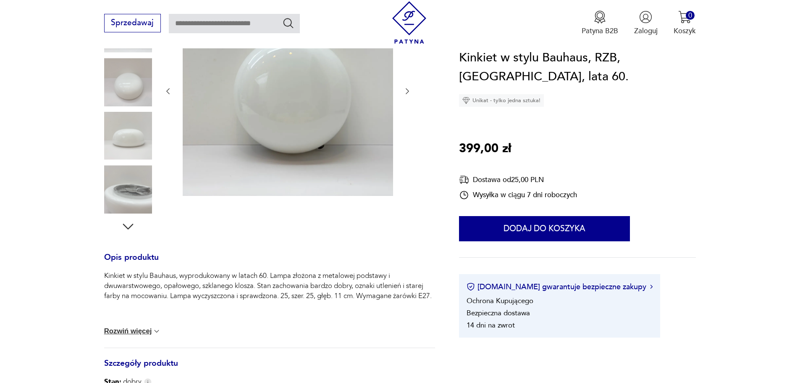
click at [133, 188] on img at bounding box center [128, 189] width 48 height 48
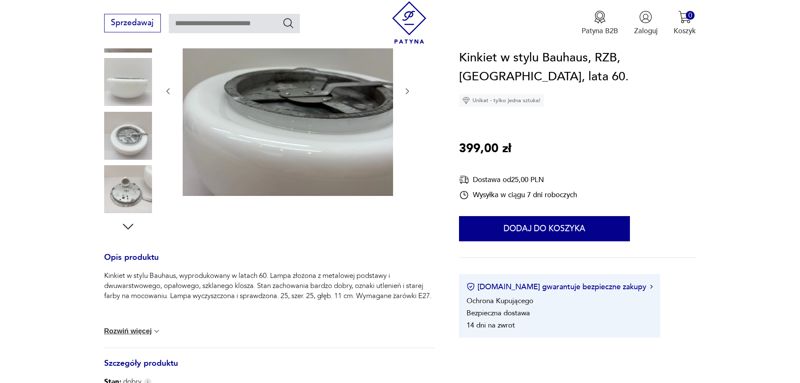
click at [141, 188] on img at bounding box center [128, 189] width 48 height 48
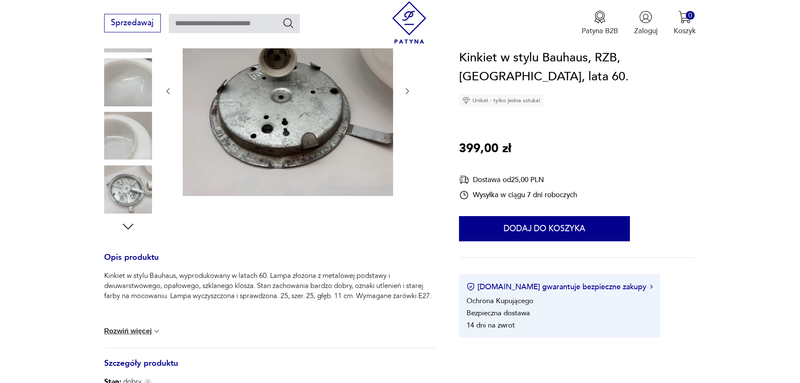
click at [141, 174] on img at bounding box center [128, 189] width 48 height 48
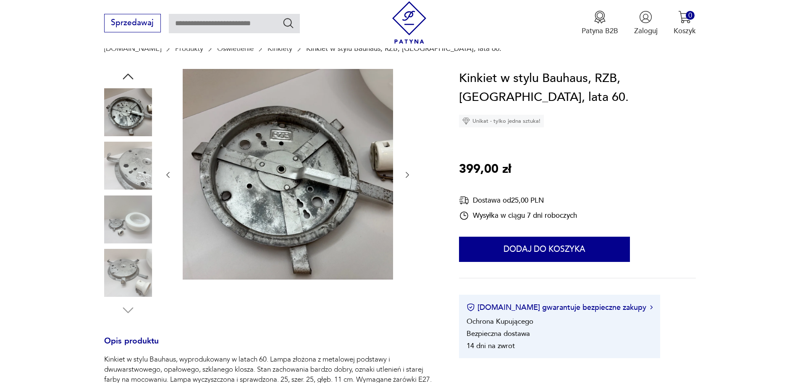
scroll to position [84, 0]
click at [137, 113] on img at bounding box center [128, 113] width 48 height 48
click at [131, 263] on img at bounding box center [128, 273] width 48 height 48
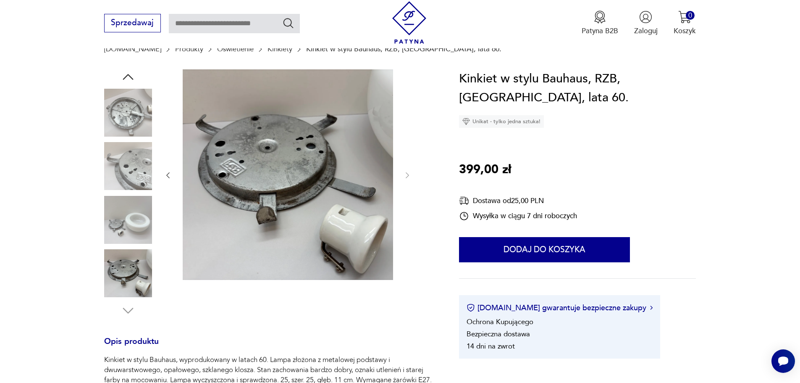
scroll to position [0, 0]
click at [134, 221] on img at bounding box center [128, 220] width 48 height 48
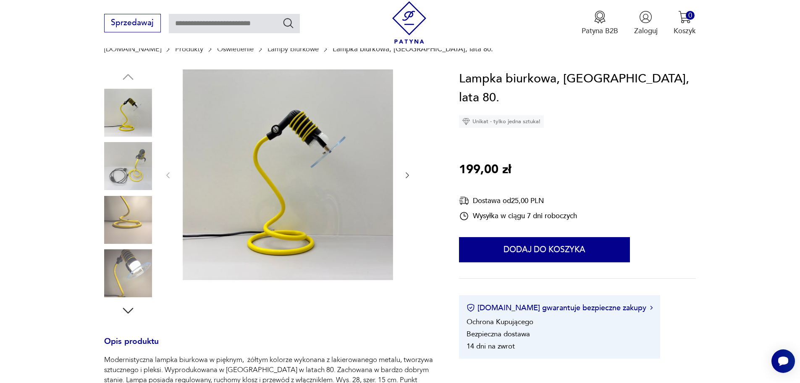
click at [132, 168] on img at bounding box center [128, 166] width 48 height 48
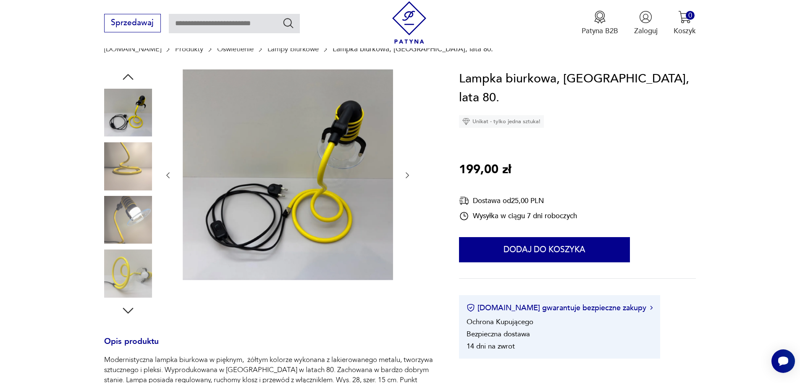
click at [133, 168] on img at bounding box center [128, 166] width 48 height 48
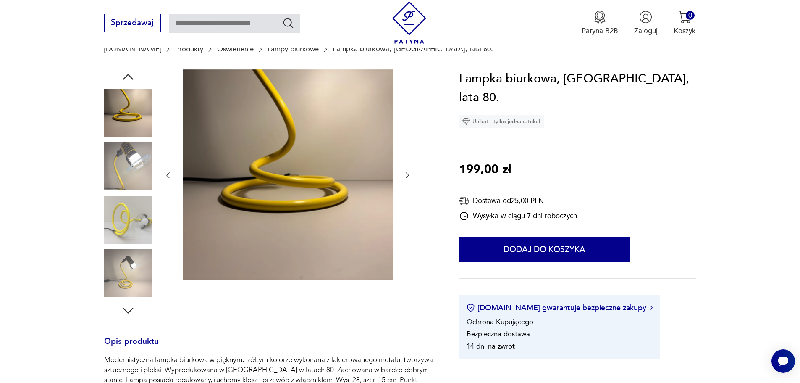
click at [134, 180] on img at bounding box center [128, 166] width 48 height 48
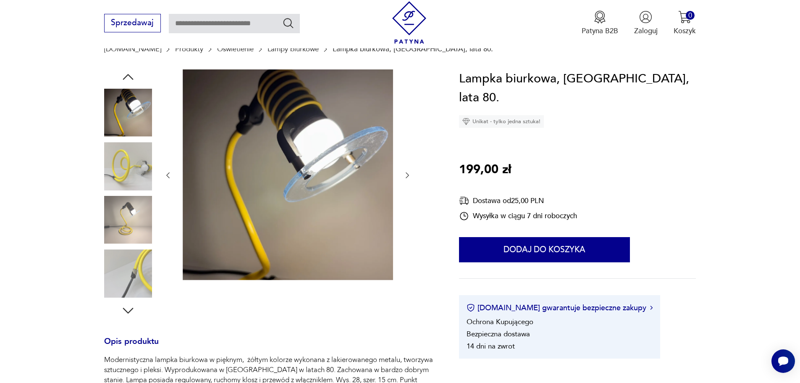
click at [134, 180] on img at bounding box center [128, 166] width 48 height 48
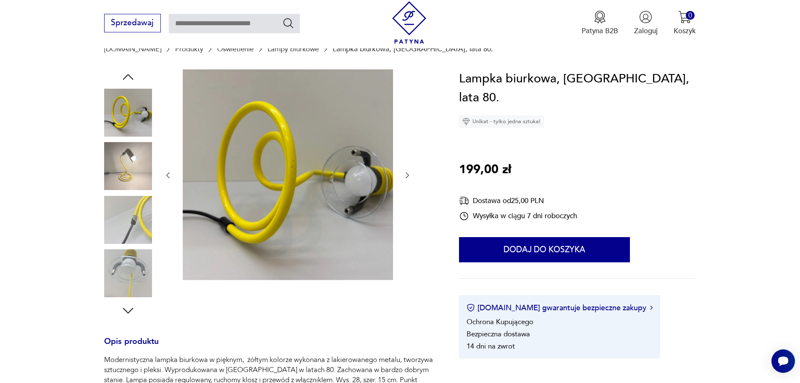
click at [137, 201] on img at bounding box center [128, 220] width 48 height 48
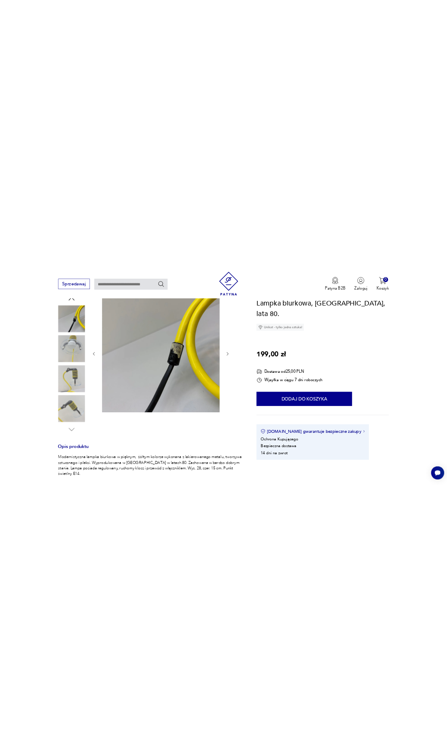
scroll to position [126, 0]
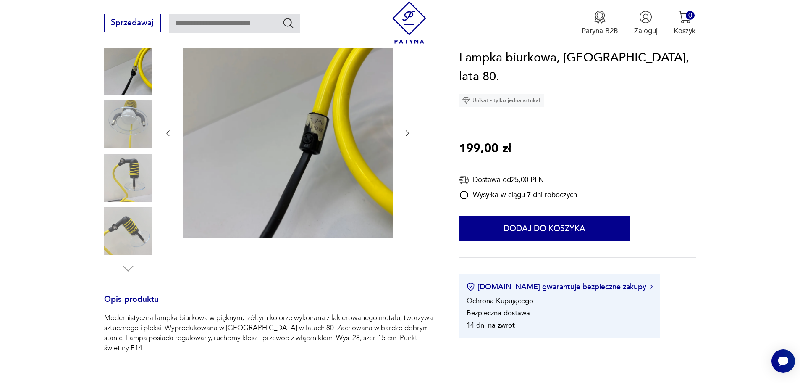
click at [134, 212] on img at bounding box center [128, 231] width 48 height 48
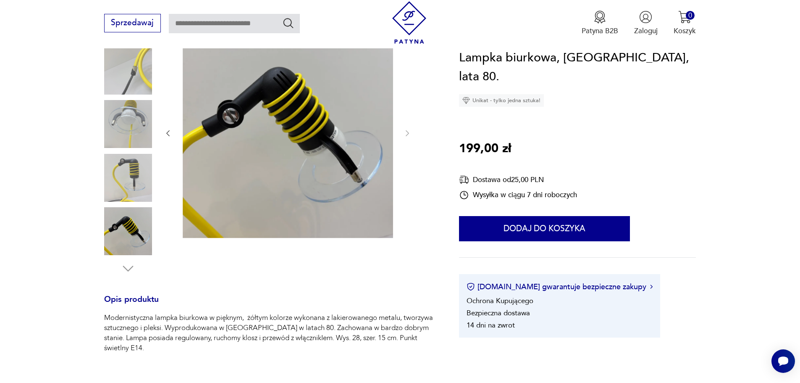
click at [134, 170] on img at bounding box center [128, 178] width 48 height 48
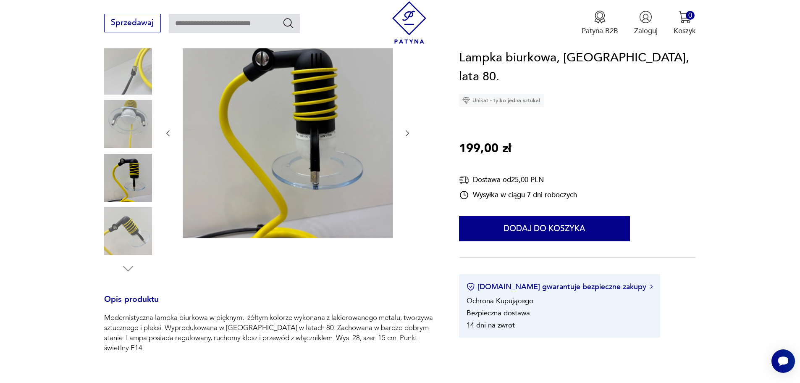
click at [132, 233] on img at bounding box center [128, 231] width 48 height 48
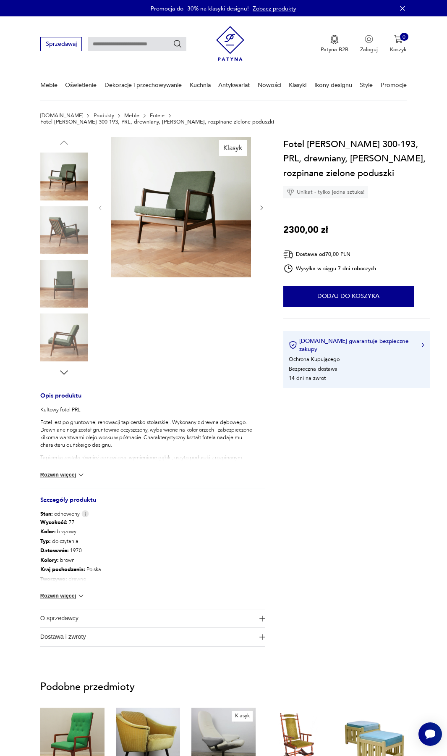
click at [63, 226] on img at bounding box center [64, 230] width 48 height 48
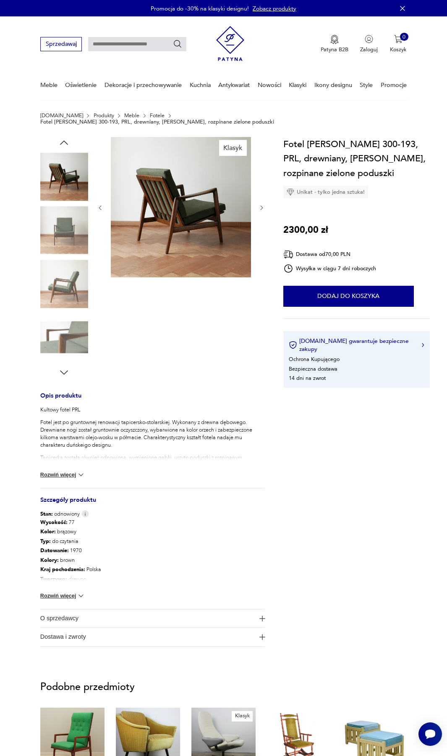
click at [63, 226] on img at bounding box center [64, 230] width 48 height 48
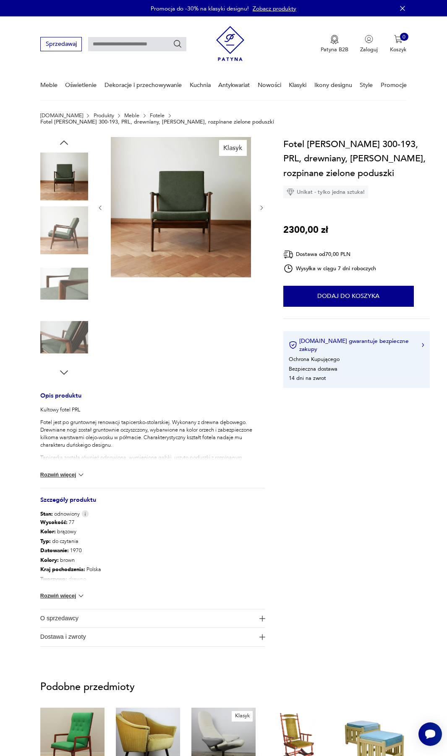
click at [62, 239] on img at bounding box center [64, 230] width 48 height 48
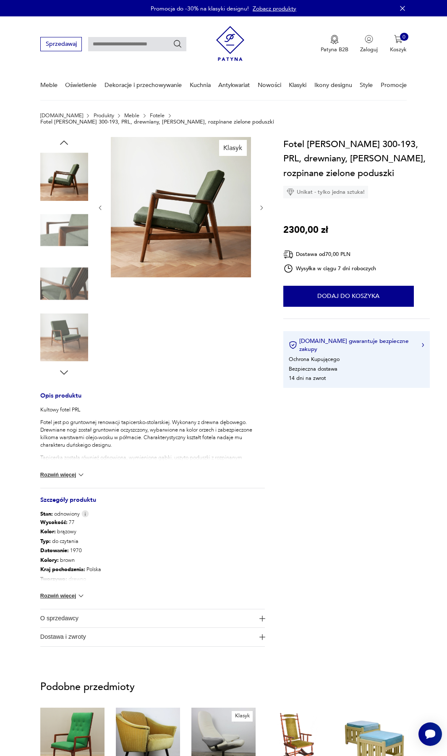
click at [60, 270] on img at bounding box center [64, 284] width 48 height 48
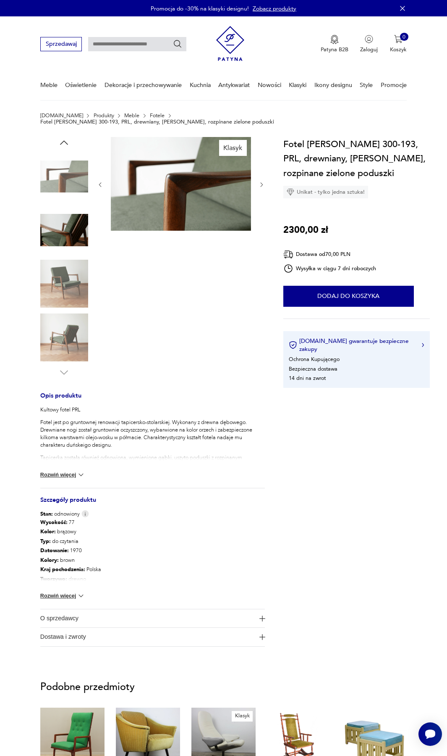
click at [69, 326] on img at bounding box center [64, 337] width 48 height 48
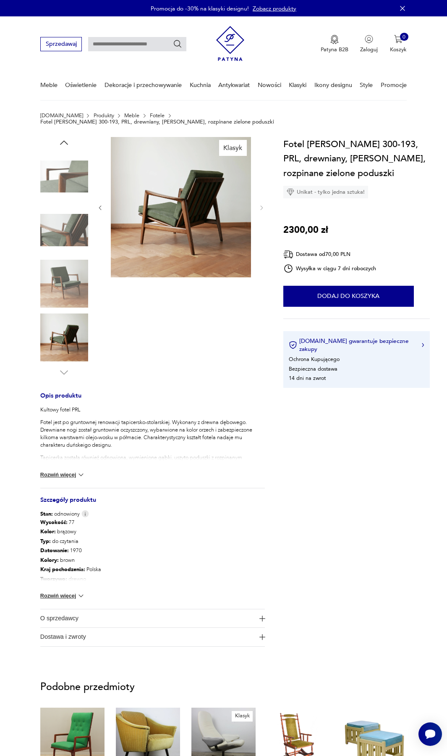
click at [65, 268] on img at bounding box center [64, 284] width 48 height 48
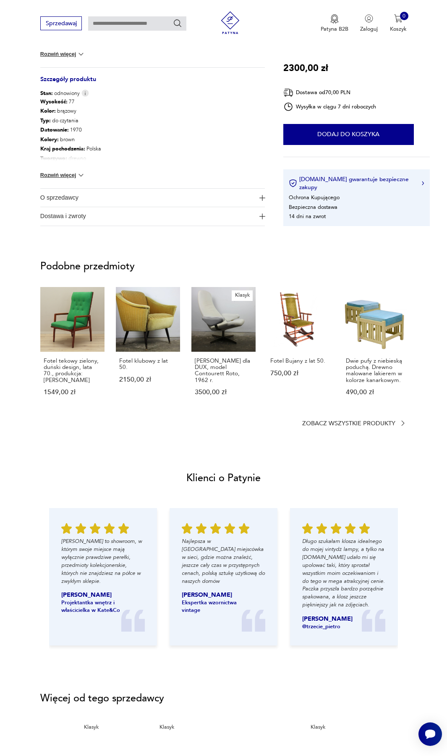
scroll to position [420, 0]
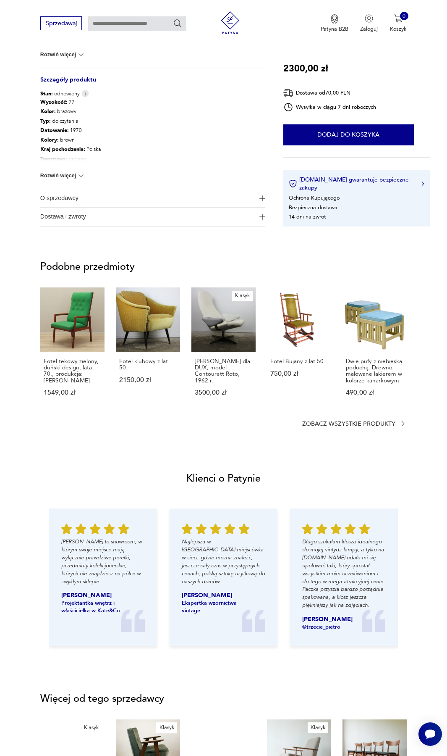
click at [214, 195] on span "O sprzedawcy" at bounding box center [147, 198] width 215 height 18
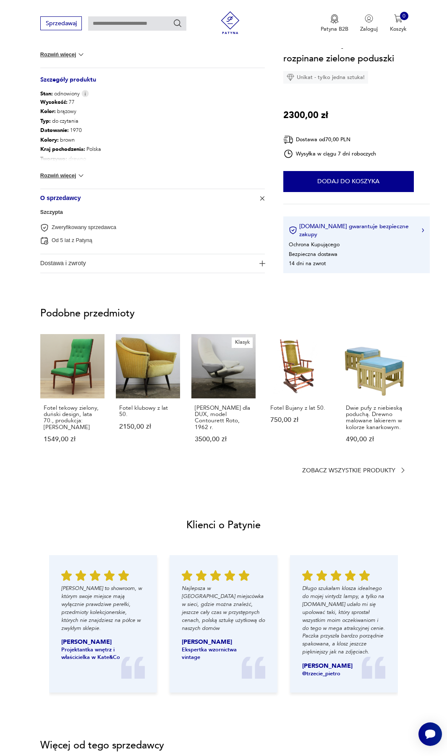
click at [60, 192] on span "O sprzedawcy" at bounding box center [147, 198] width 215 height 18
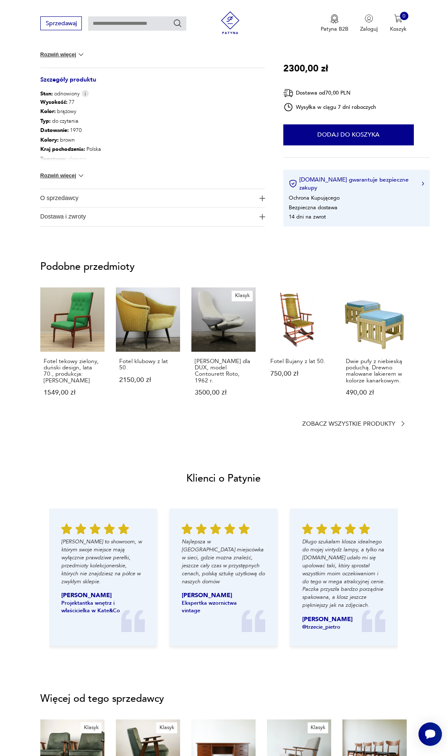
click at [60, 192] on span "O sprzedawcy" at bounding box center [147, 198] width 215 height 18
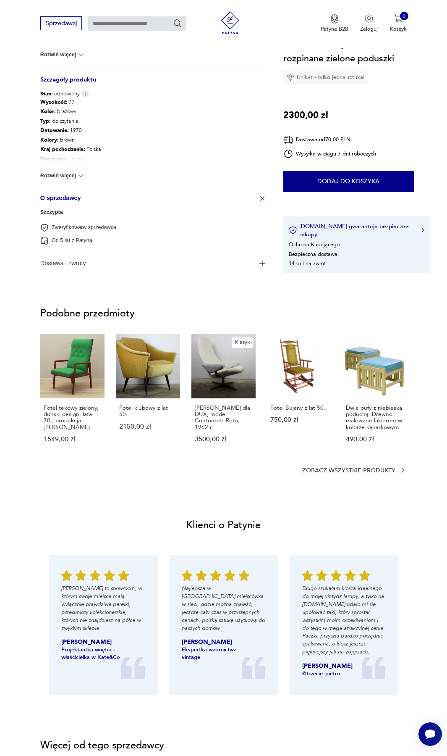
click at [57, 209] on link "Szczypta" at bounding box center [51, 212] width 23 height 6
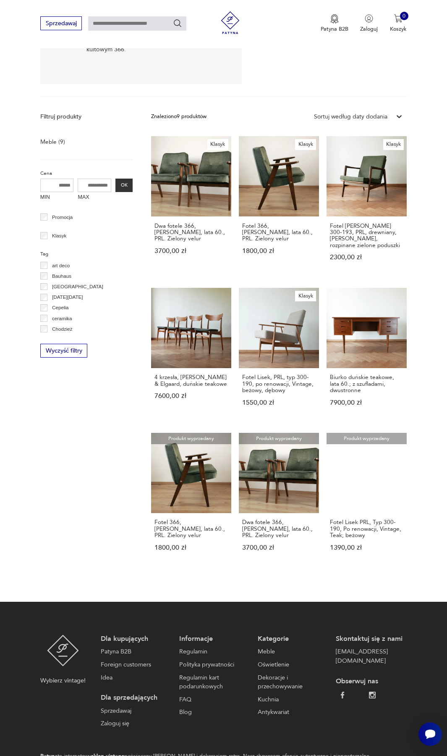
scroll to position [210, 0]
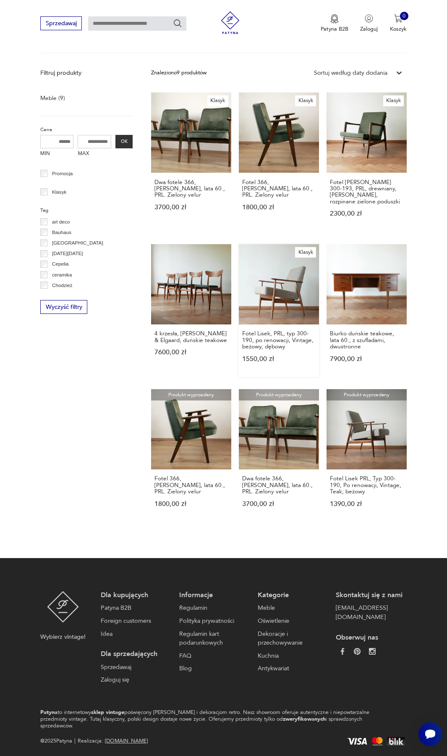
click at [284, 260] on link "Klasyk Fotel Lisek, PRL, typ 300-190, po renowacji, Vintage, beżowy, dębowy 155…" at bounding box center [279, 310] width 80 height 133
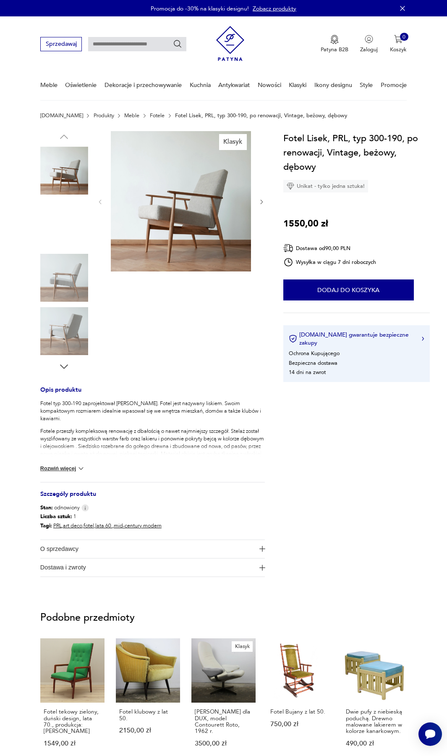
click at [69, 217] on img at bounding box center [64, 224] width 48 height 48
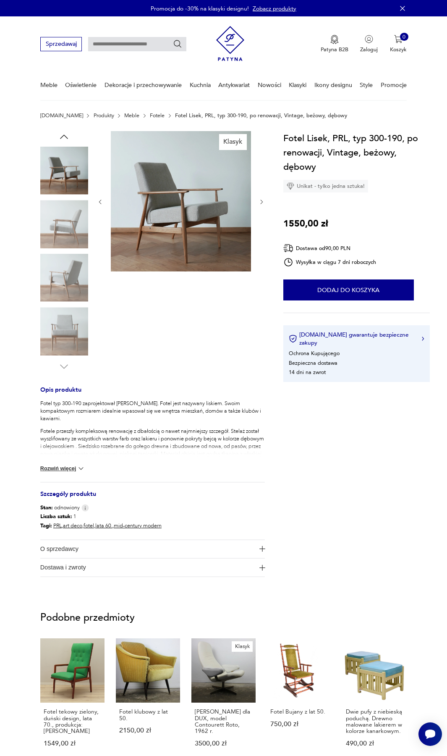
click at [62, 253] on div at bounding box center [64, 198] width 48 height 210
click at [62, 240] on img at bounding box center [64, 224] width 48 height 48
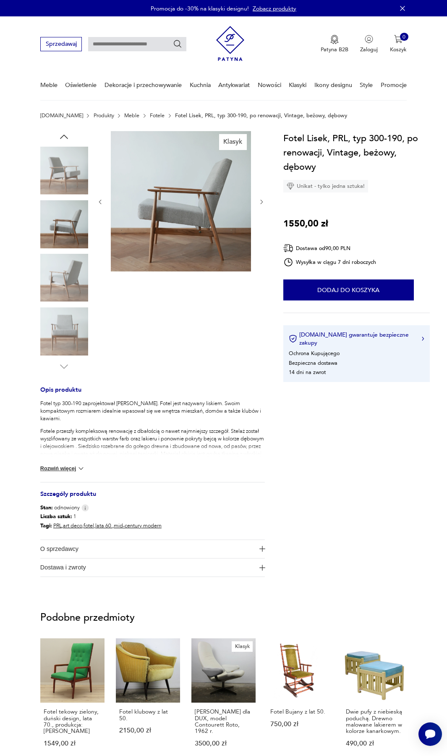
click at [62, 271] on img at bounding box center [64, 278] width 48 height 48
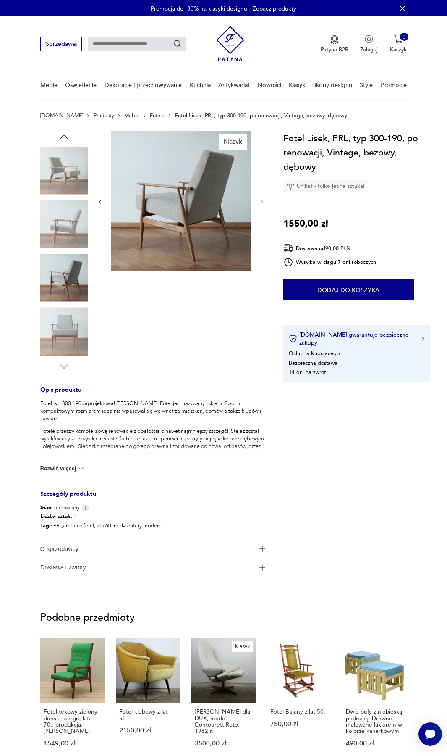
click at [66, 323] on img at bounding box center [64, 331] width 48 height 48
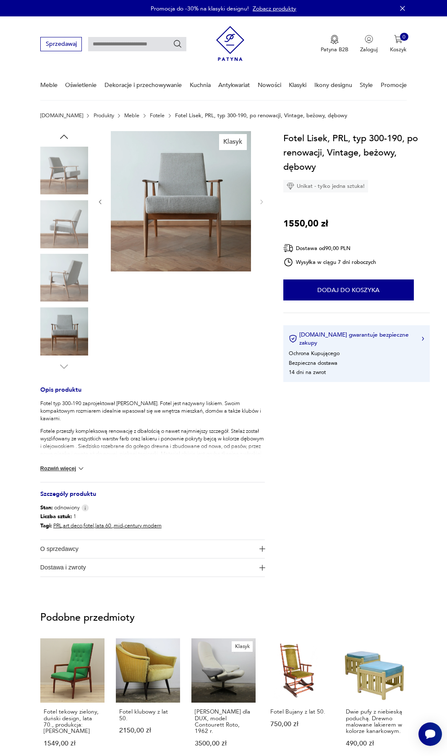
click at [181, 211] on img at bounding box center [181, 201] width 140 height 140
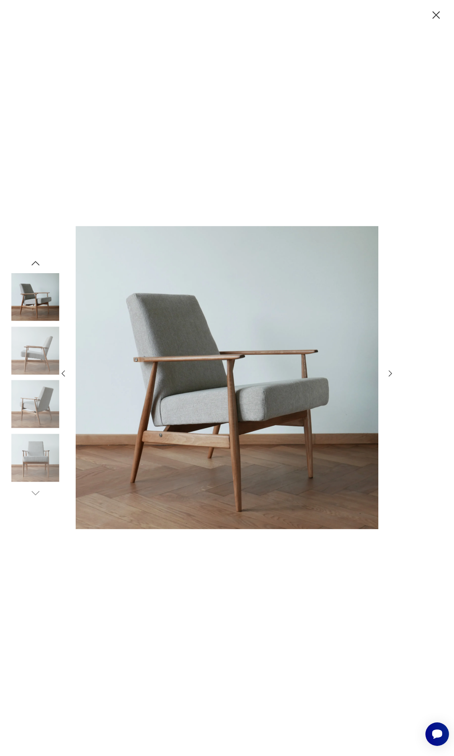
click at [38, 289] on img at bounding box center [35, 297] width 48 height 48
click at [41, 311] on img at bounding box center [35, 297] width 48 height 48
click at [42, 349] on img at bounding box center [35, 350] width 48 height 48
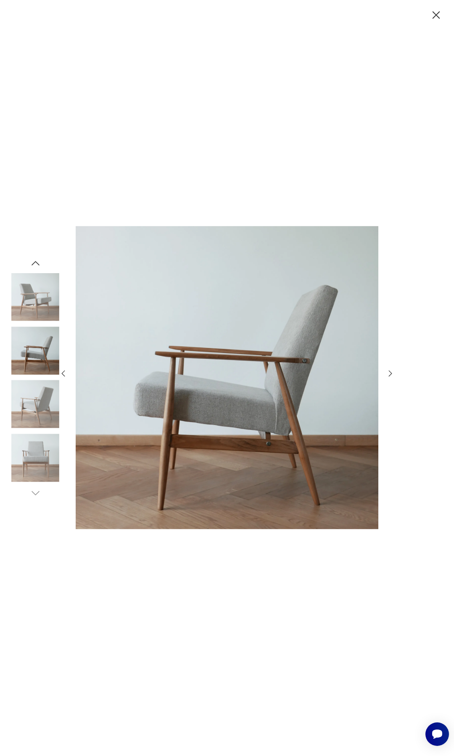
click at [43, 395] on img at bounding box center [35, 404] width 48 height 48
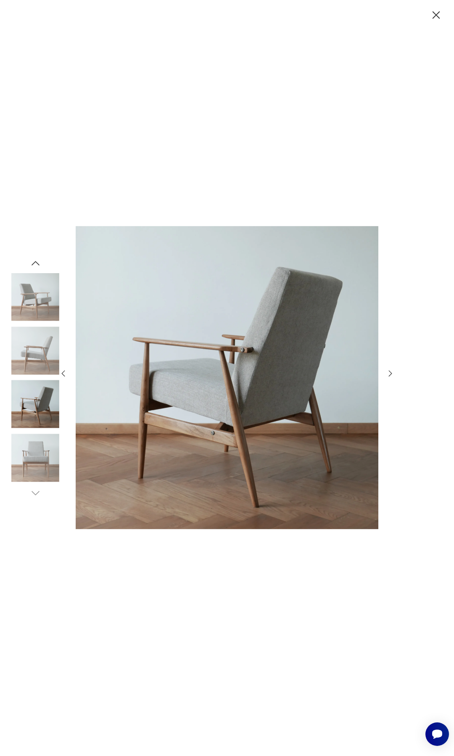
click at [41, 444] on img at bounding box center [35, 458] width 48 height 48
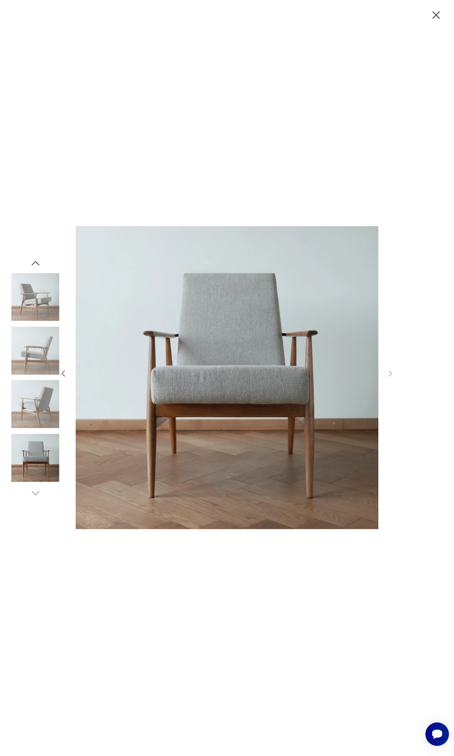
click at [35, 293] on img at bounding box center [35, 297] width 48 height 48
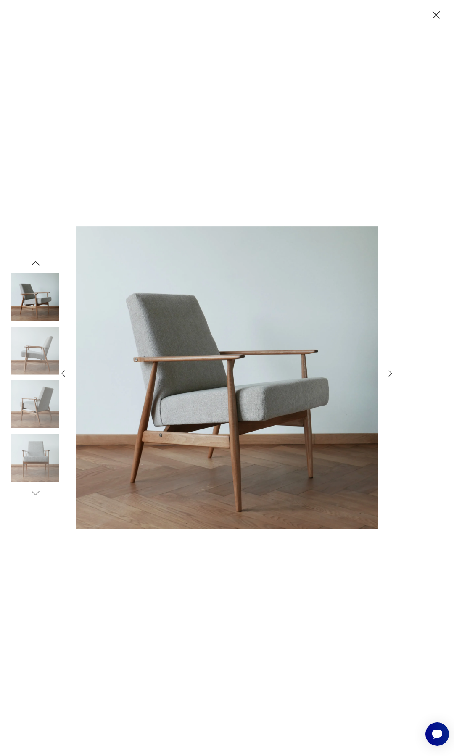
click at [429, 18] on icon "button" at bounding box center [435, 14] width 13 height 13
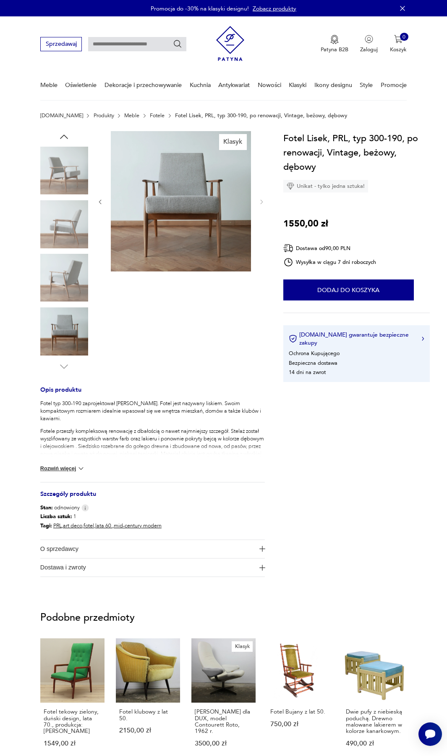
click at [68, 181] on img at bounding box center [64, 171] width 48 height 48
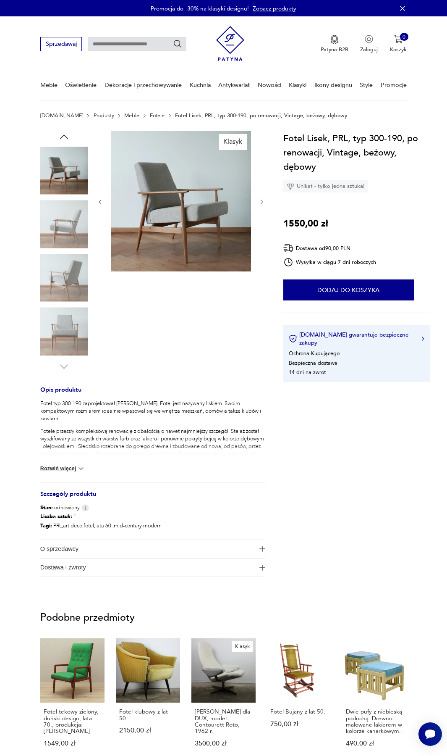
click at [179, 226] on img at bounding box center [181, 201] width 140 height 140
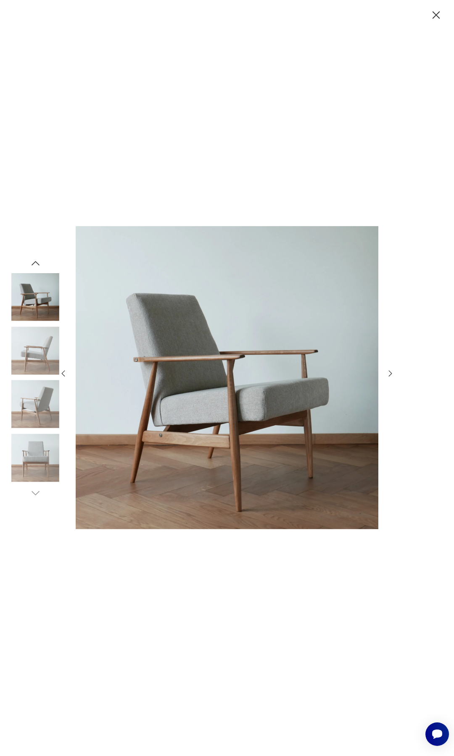
click at [439, 16] on icon "button" at bounding box center [435, 14] width 13 height 13
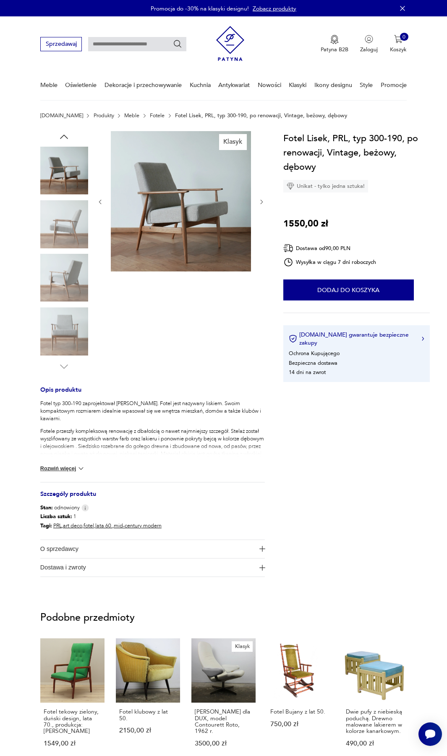
click at [73, 465] on button "Rozwiń więcej" at bounding box center [62, 468] width 45 height 8
